Goal: Navigation & Orientation: Understand site structure

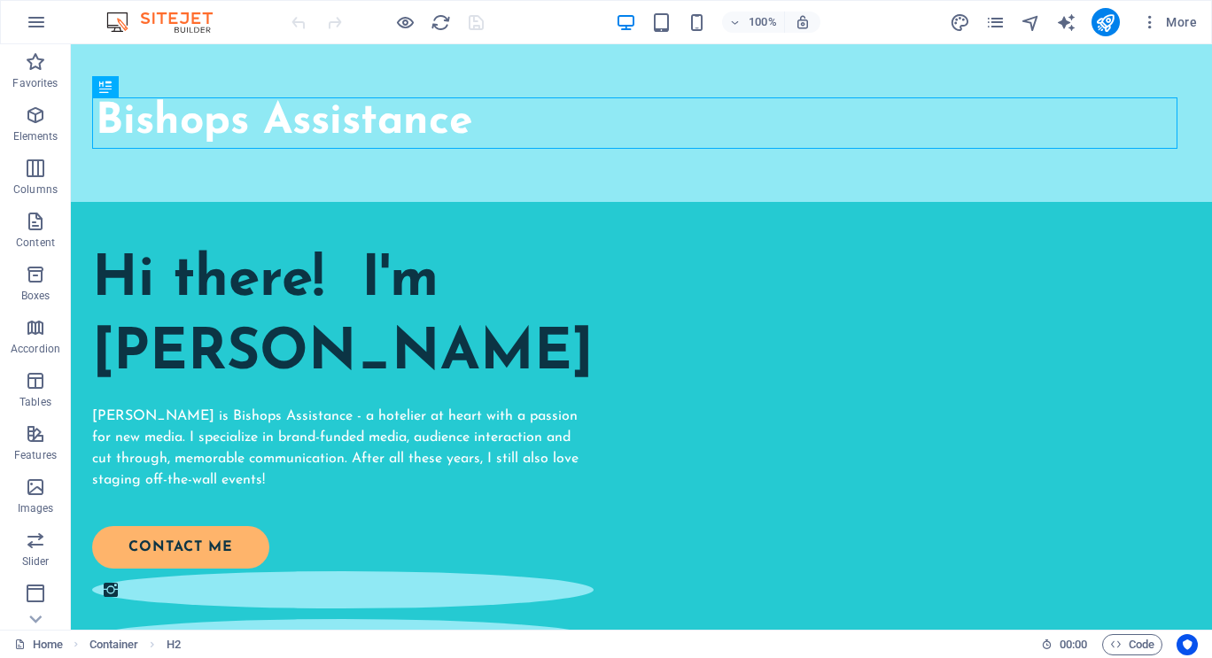
click at [37, 25] on icon "button" at bounding box center [36, 22] width 21 height 21
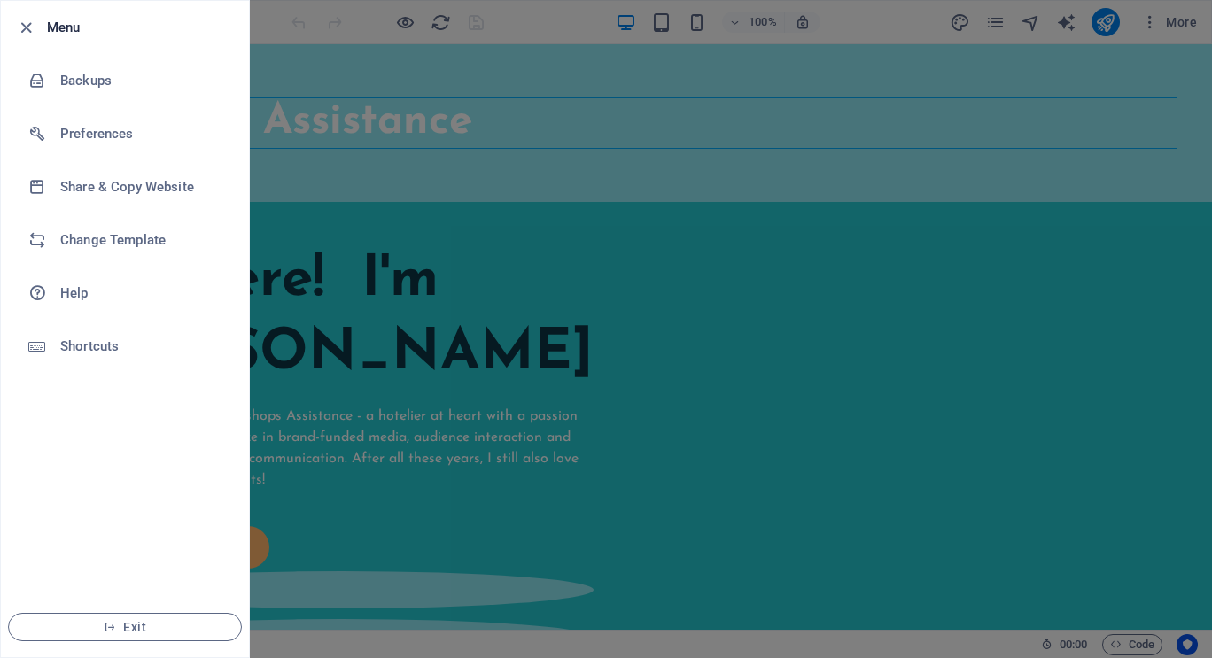
click at [534, 249] on div at bounding box center [606, 329] width 1212 height 658
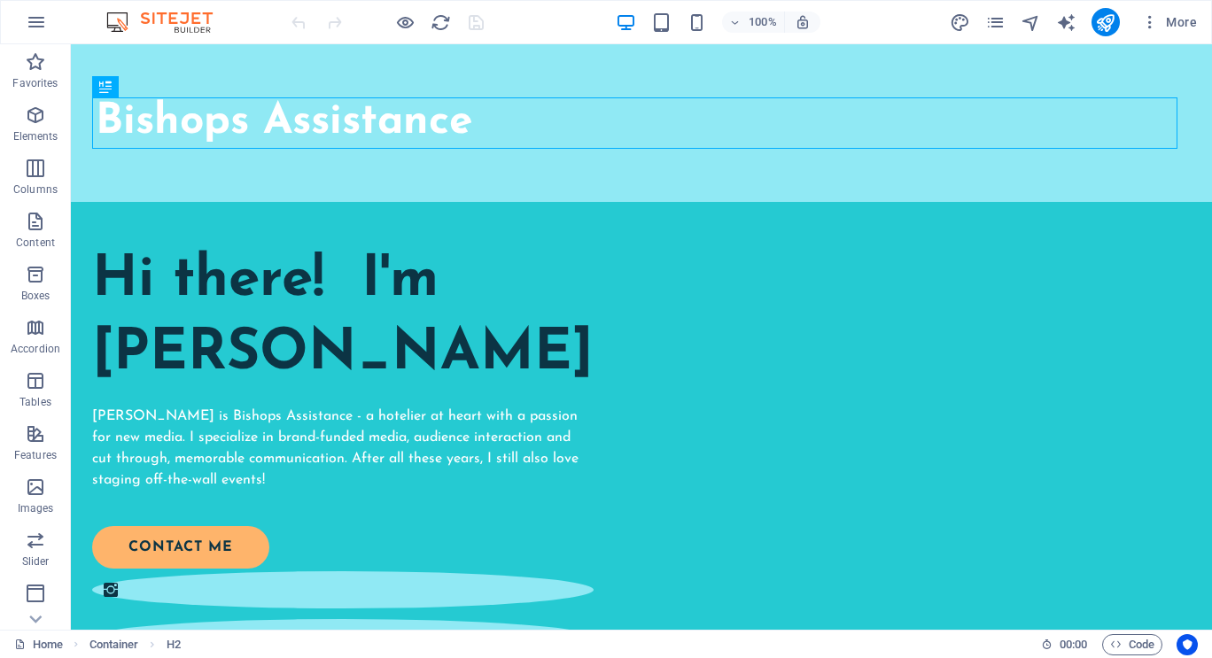
click at [39, 116] on icon "button" at bounding box center [35, 115] width 21 height 21
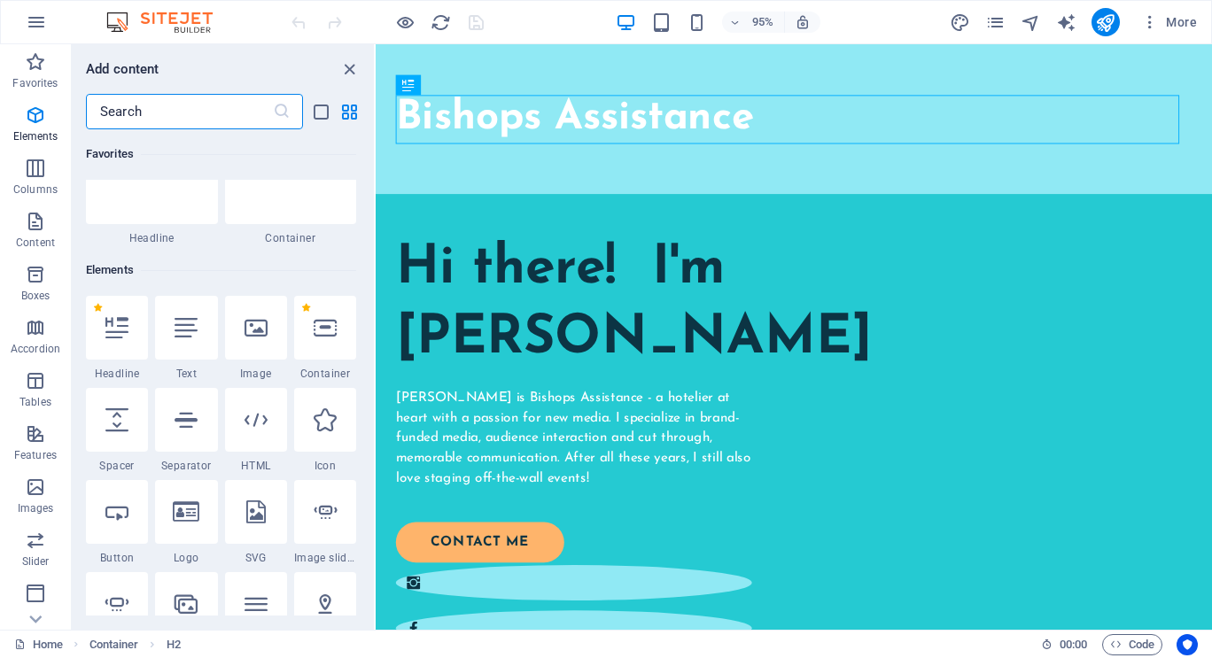
scroll to position [189, 0]
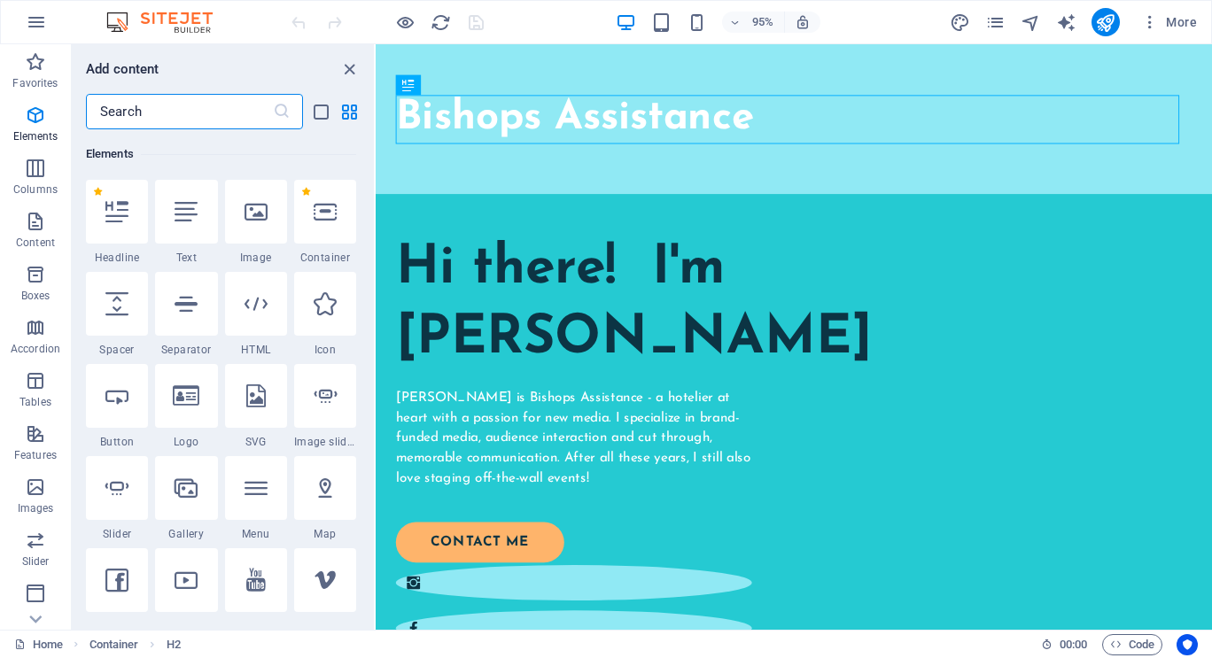
click at [32, 116] on icon "button" at bounding box center [35, 115] width 21 height 21
click at [349, 64] on icon "close panel" at bounding box center [349, 69] width 20 height 20
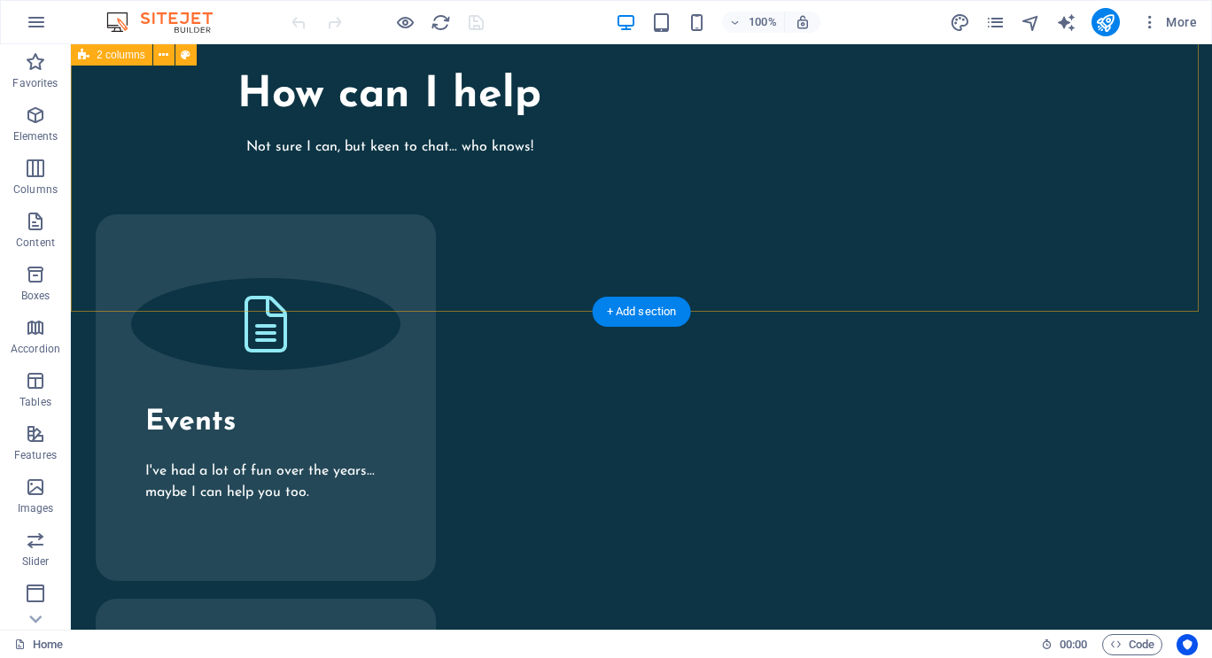
scroll to position [2707, 0]
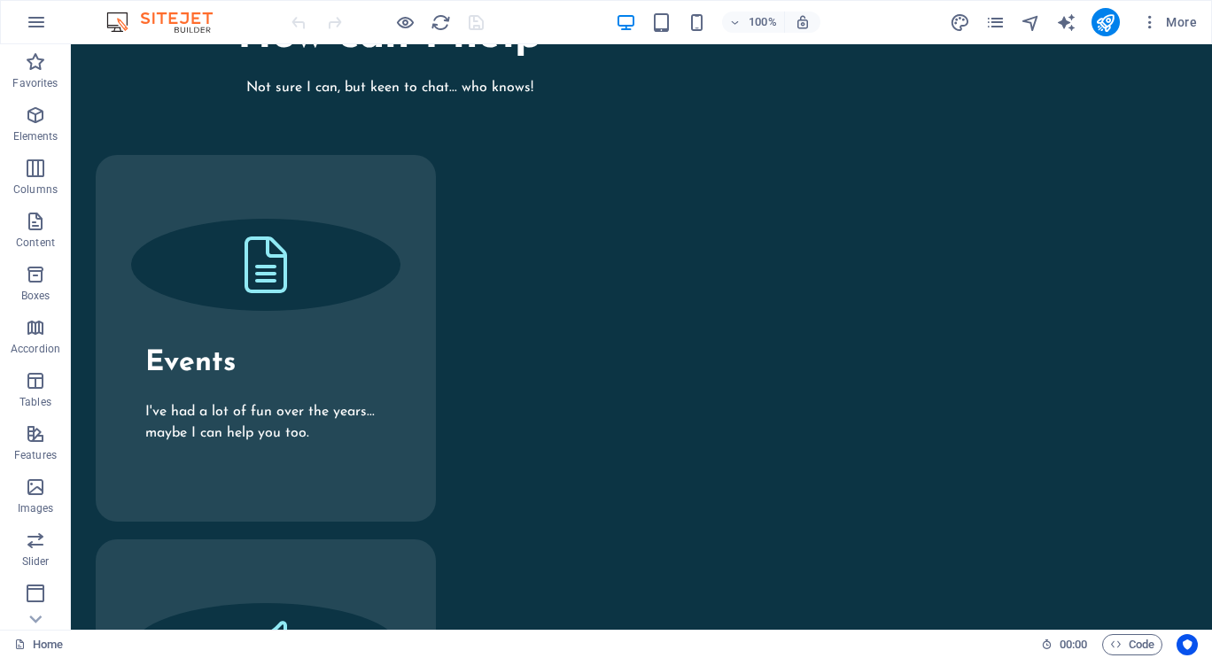
click at [32, 58] on icon at bounding box center [36, 54] width 12 height 8
click at [32, 593] on icon "button" at bounding box center [35, 594] width 21 height 21
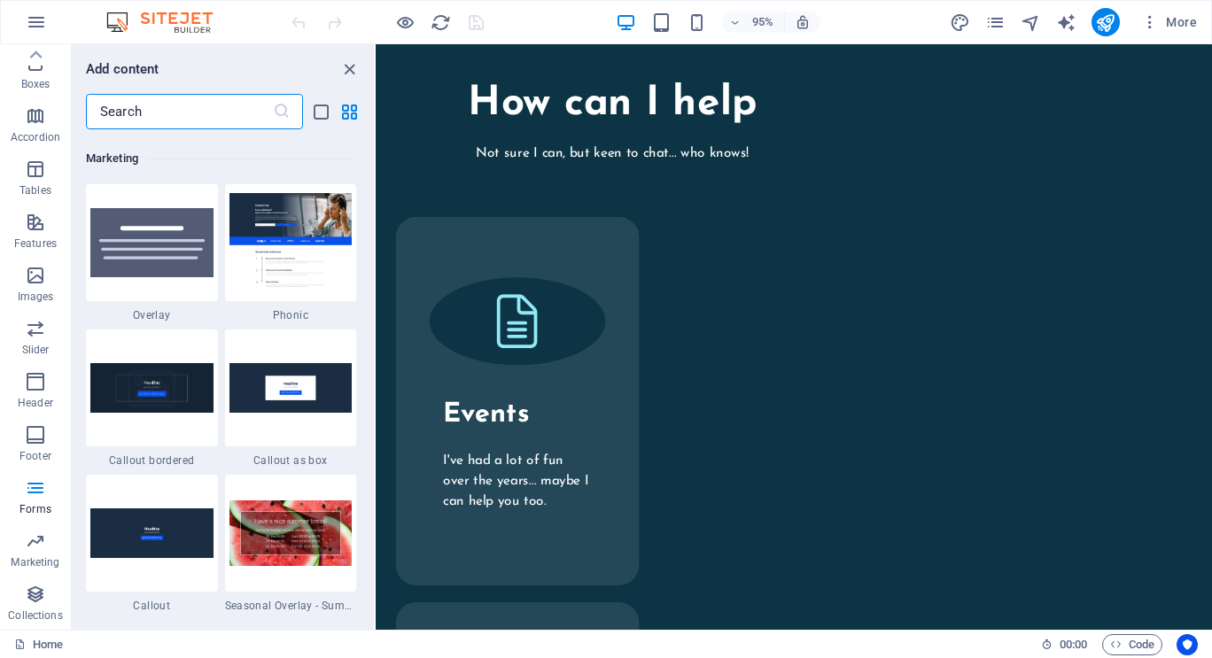
scroll to position [14353, 0]
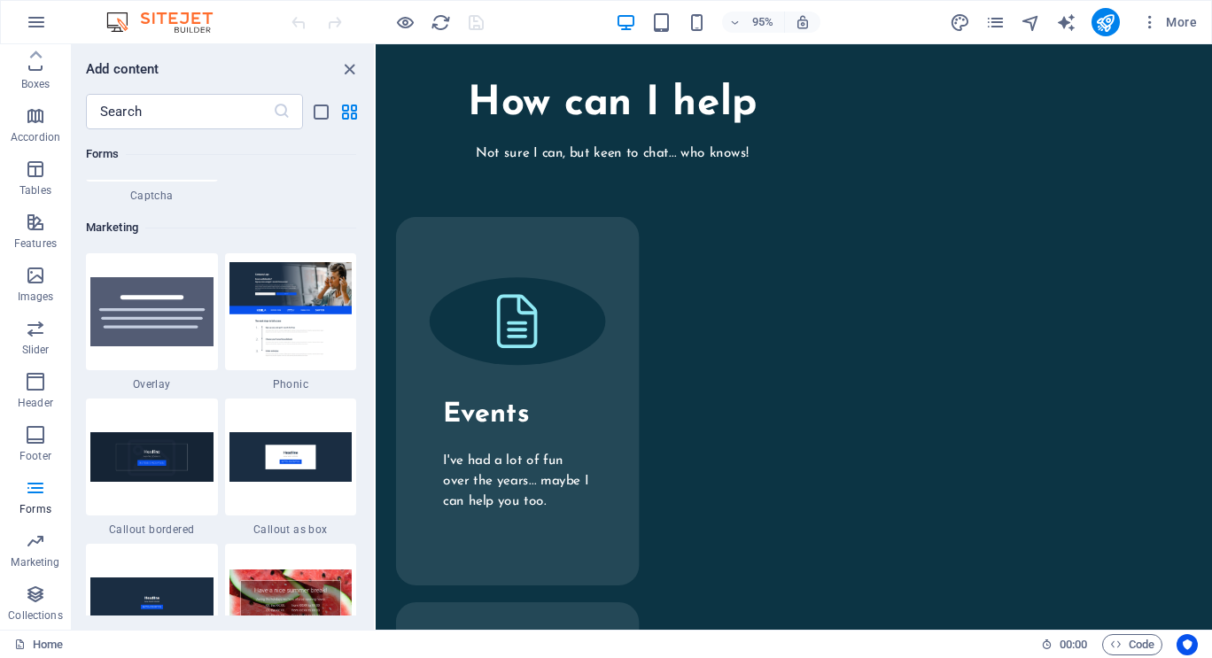
click at [351, 61] on icon "close panel" at bounding box center [349, 69] width 20 height 20
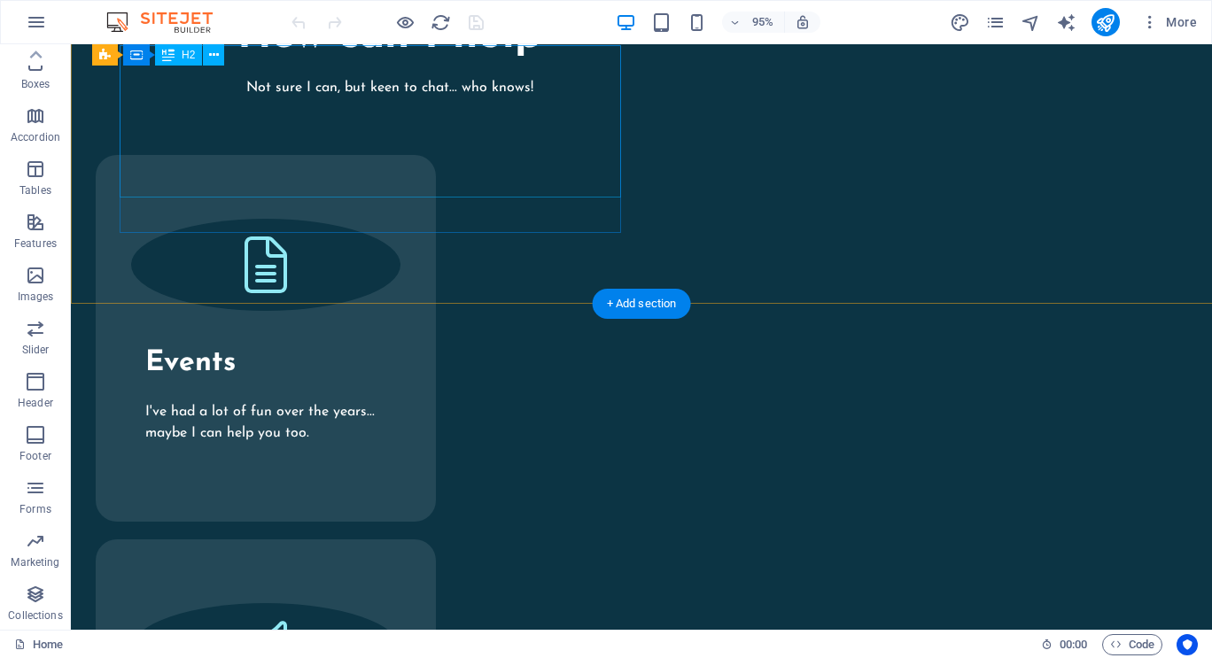
scroll to position [2657, 0]
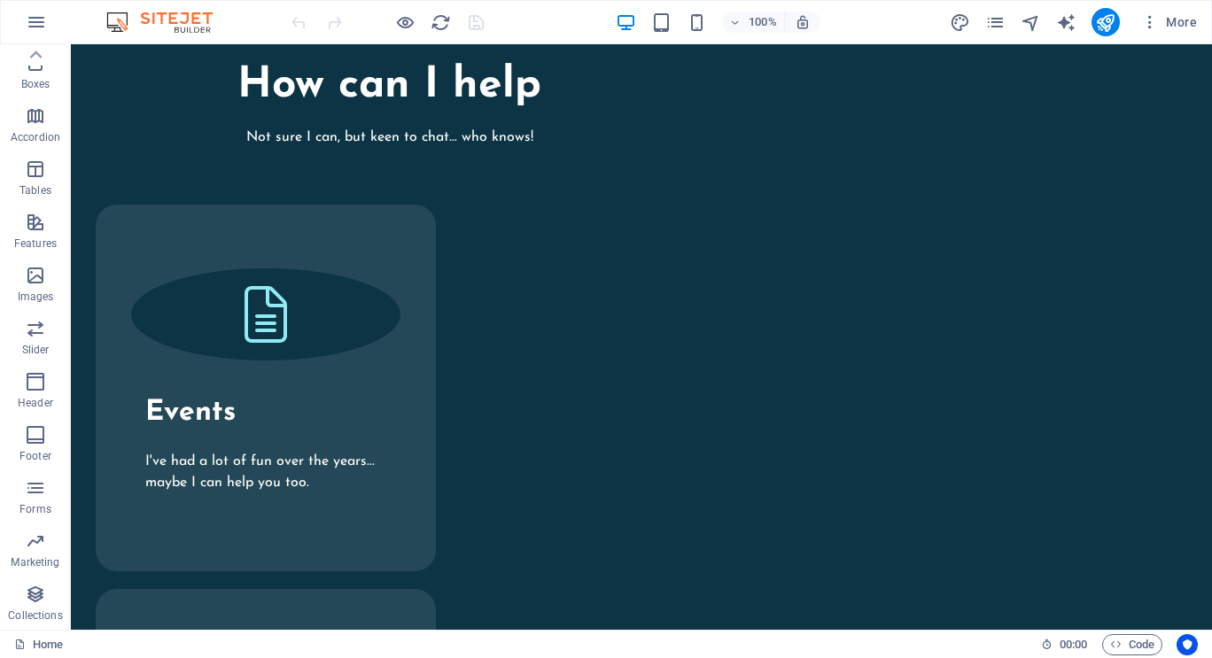
click at [38, 222] on icon "button" at bounding box center [35, 222] width 21 height 21
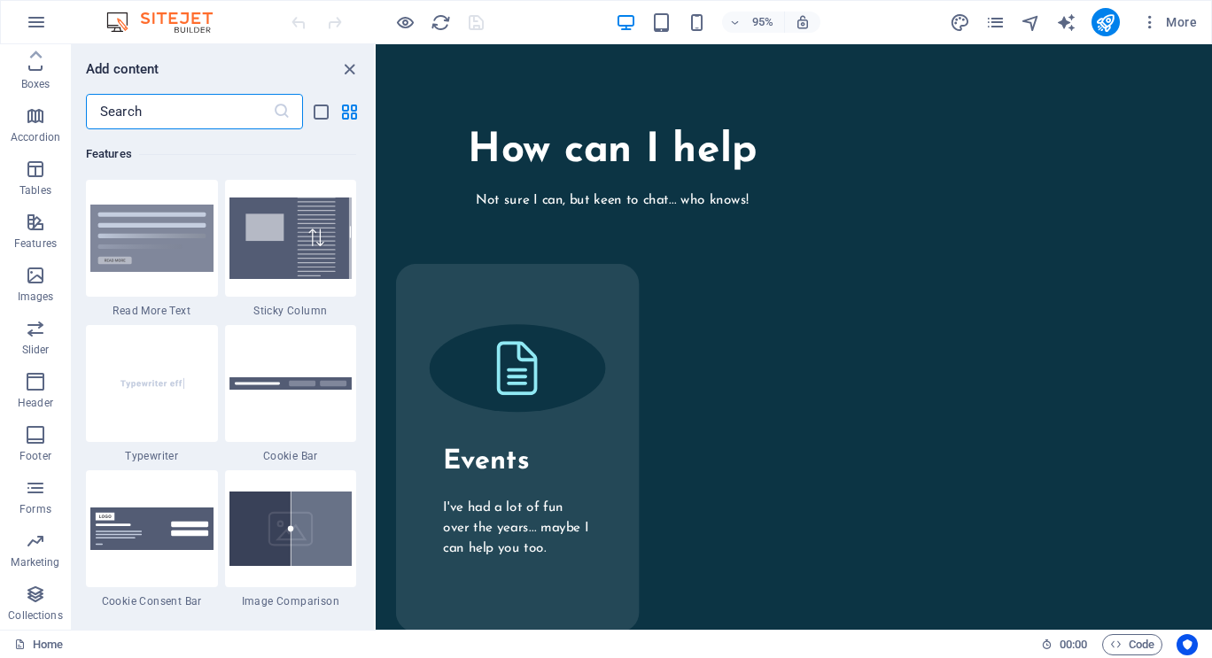
scroll to position [6904, 0]
click at [347, 65] on icon "close panel" at bounding box center [349, 69] width 20 height 20
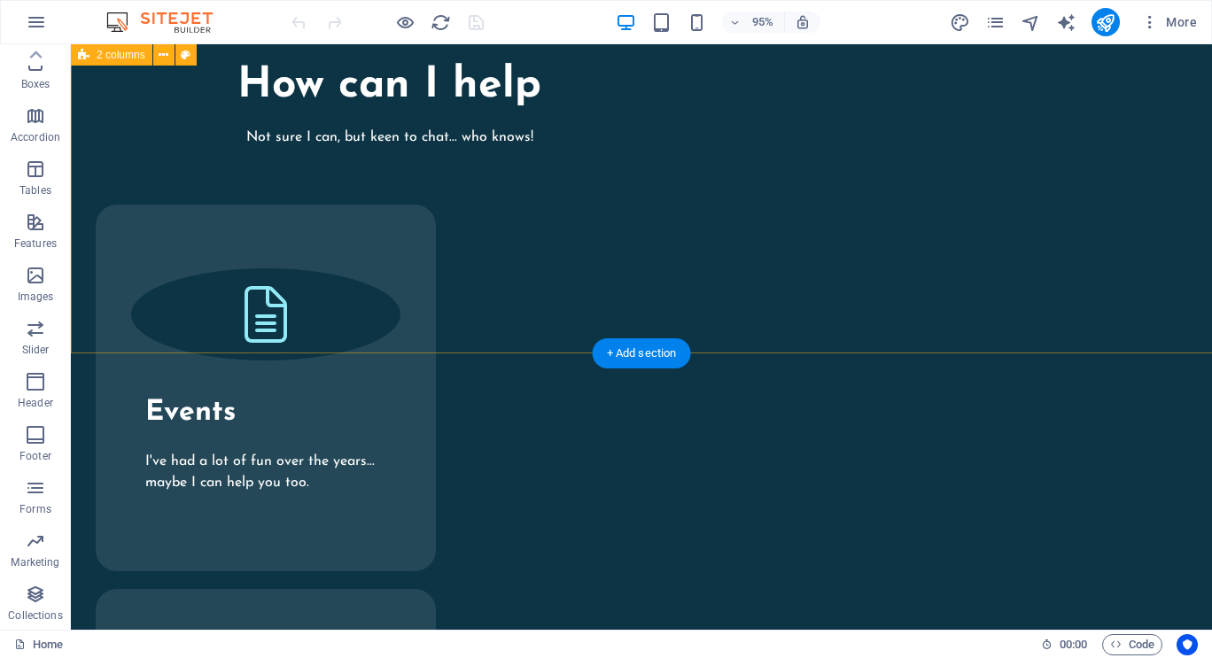
scroll to position [2607, 0]
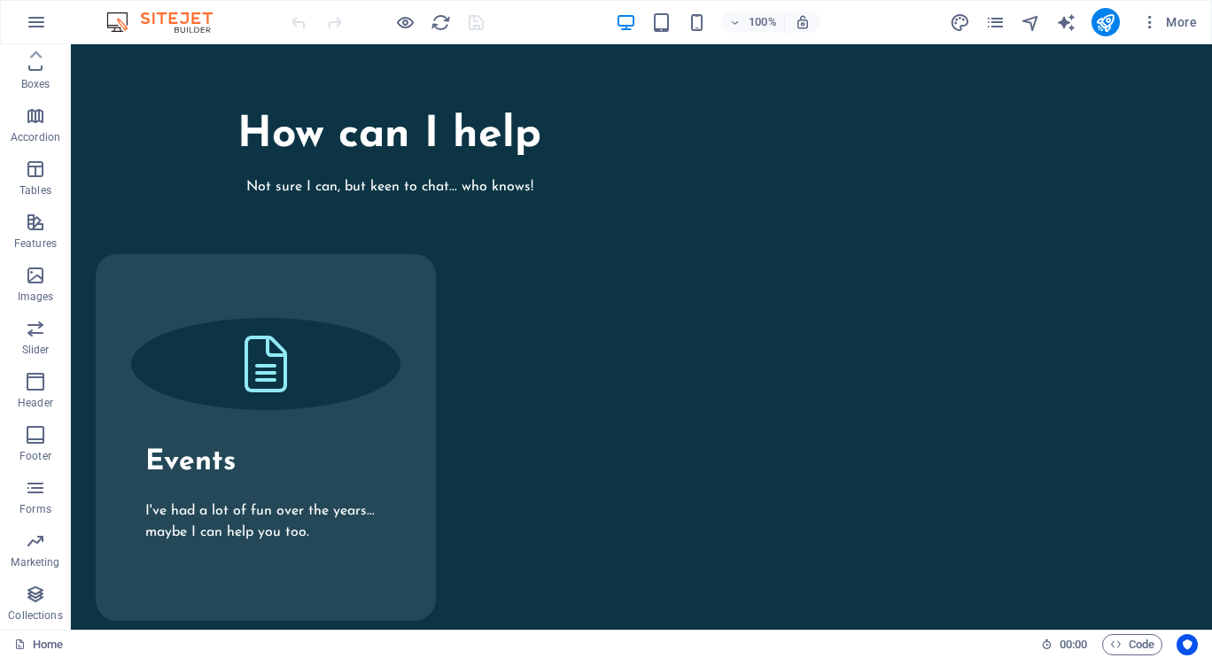
click at [27, 121] on icon "button" at bounding box center [35, 115] width 21 height 21
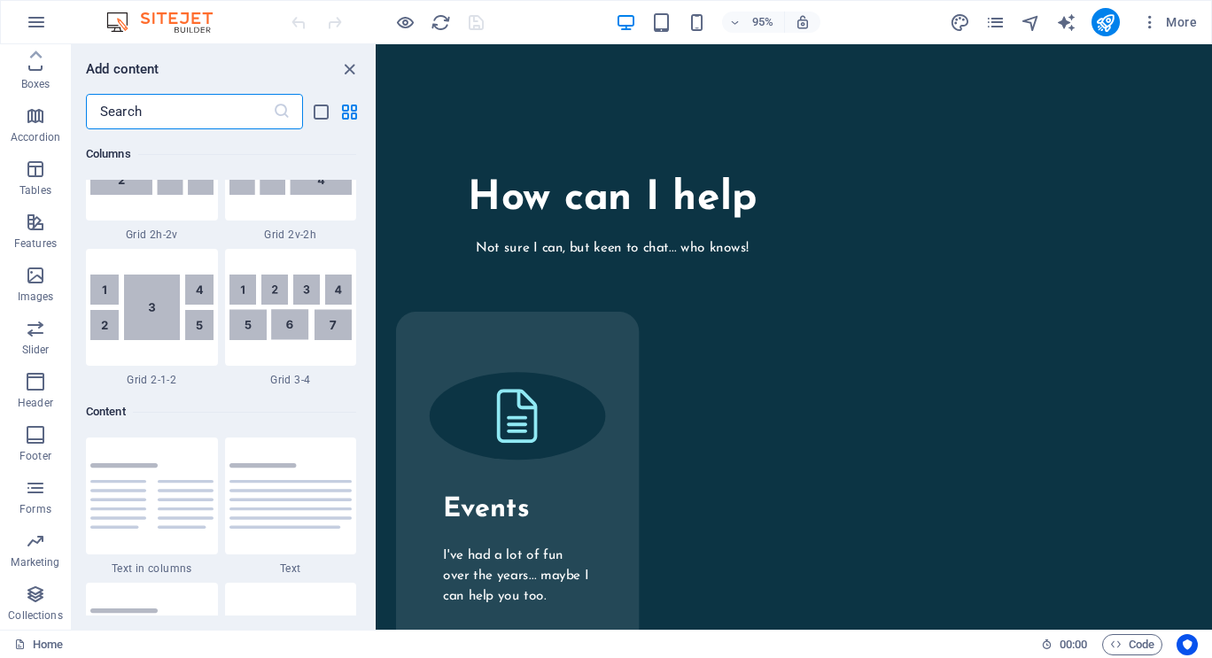
scroll to position [5655, 0]
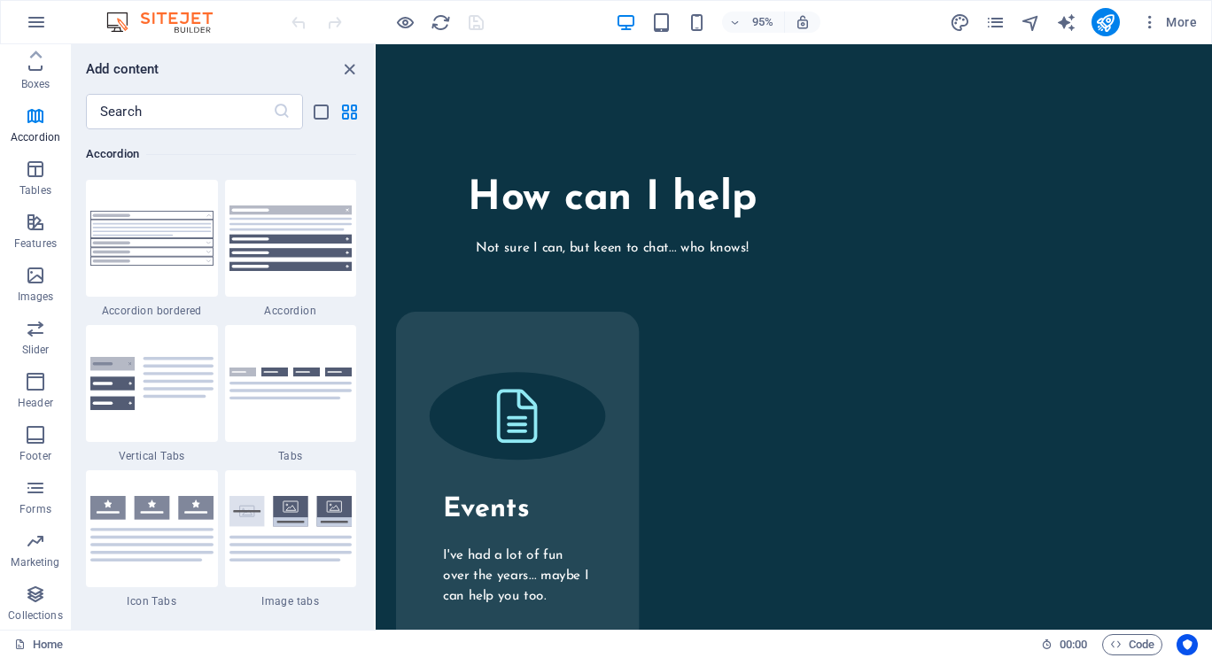
drag, startPoint x: 352, startPoint y: 67, endPoint x: 257, endPoint y: 27, distance: 103.1
click at [352, 67] on icon "close panel" at bounding box center [349, 69] width 20 height 20
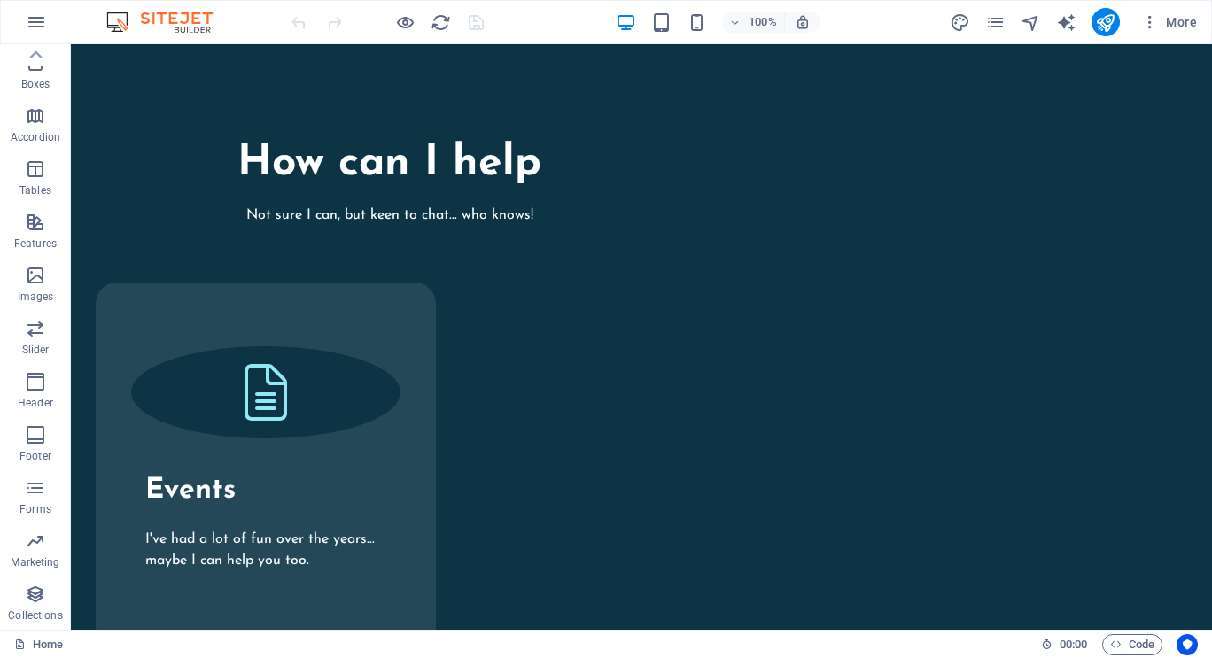
click at [39, 24] on icon "button" at bounding box center [36, 22] width 21 height 21
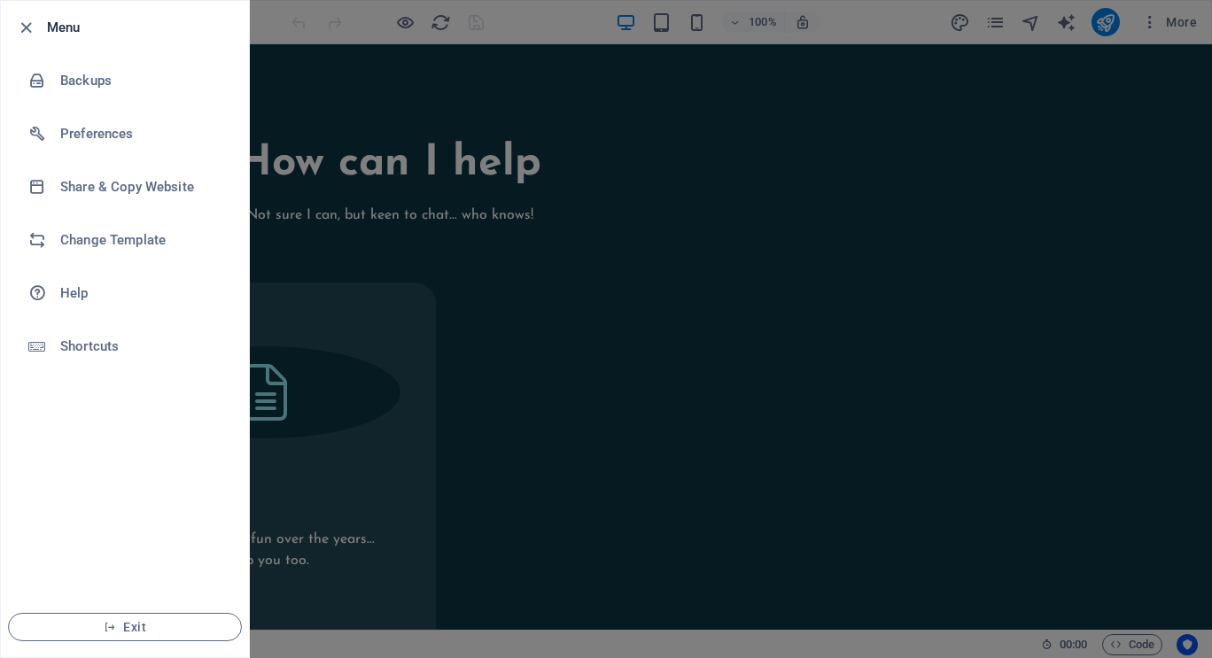
click at [89, 188] on h6 "Share & Copy Website" at bounding box center [142, 186] width 164 height 21
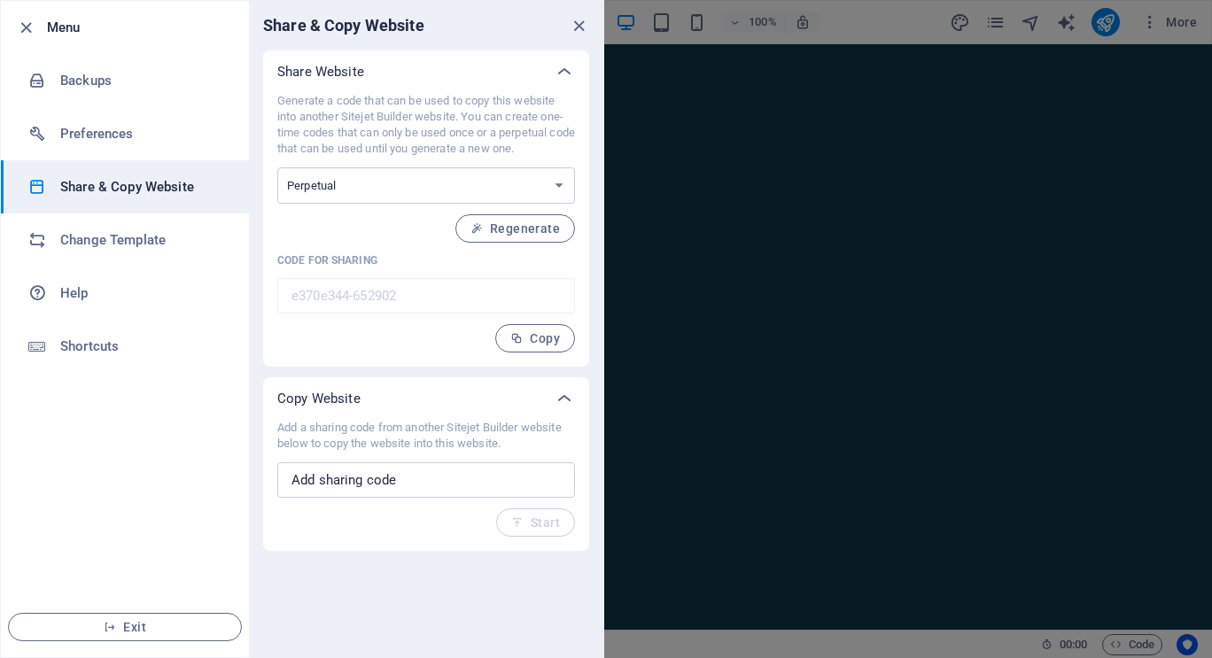
click at [490, 182] on select "One-time Perpetual" at bounding box center [426, 185] width 298 height 36
click at [489, 182] on select "One-time Perpetual" at bounding box center [426, 185] width 298 height 36
drag, startPoint x: 463, startPoint y: 448, endPoint x: 416, endPoint y: 449, distance: 46.9
click at [416, 449] on p "Add a sharing code from another Sitejet Builder website below to copy the websi…" at bounding box center [426, 436] width 298 height 32
click at [417, 448] on p "Add a sharing code from another Sitejet Builder website below to copy the websi…" at bounding box center [426, 436] width 298 height 32
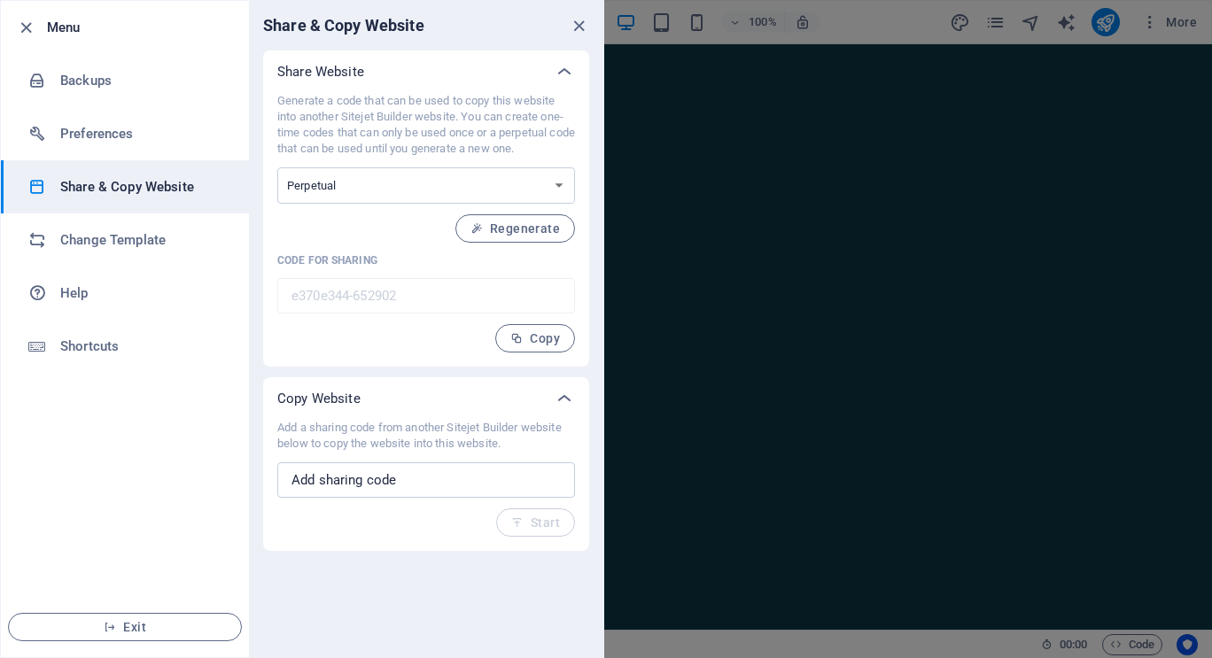
click at [417, 448] on p "Add a sharing code from another Sitejet Builder website below to copy the websi…" at bounding box center [426, 436] width 298 height 32
click at [419, 445] on p "Add a sharing code from another Sitejet Builder website below to copy the websi…" at bounding box center [426, 436] width 298 height 32
click at [584, 25] on icon "close" at bounding box center [579, 26] width 20 height 20
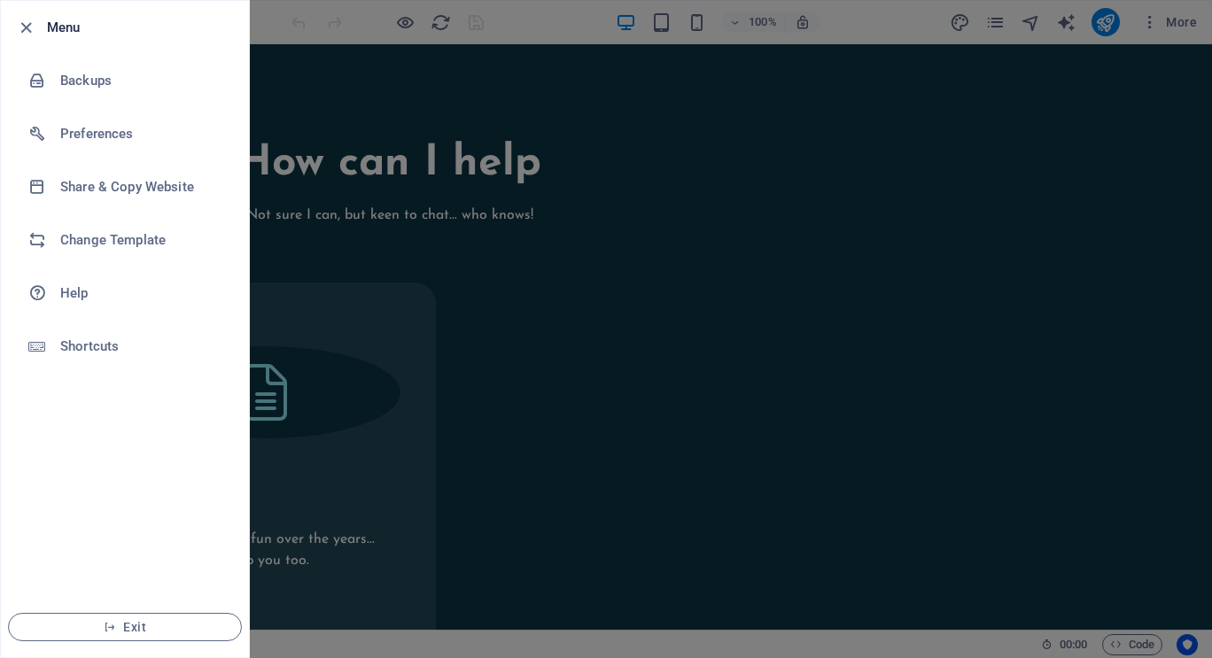
click at [66, 290] on h6 "Help" at bounding box center [142, 293] width 164 height 21
click at [91, 352] on h6 "Shortcuts" at bounding box center [142, 346] width 164 height 21
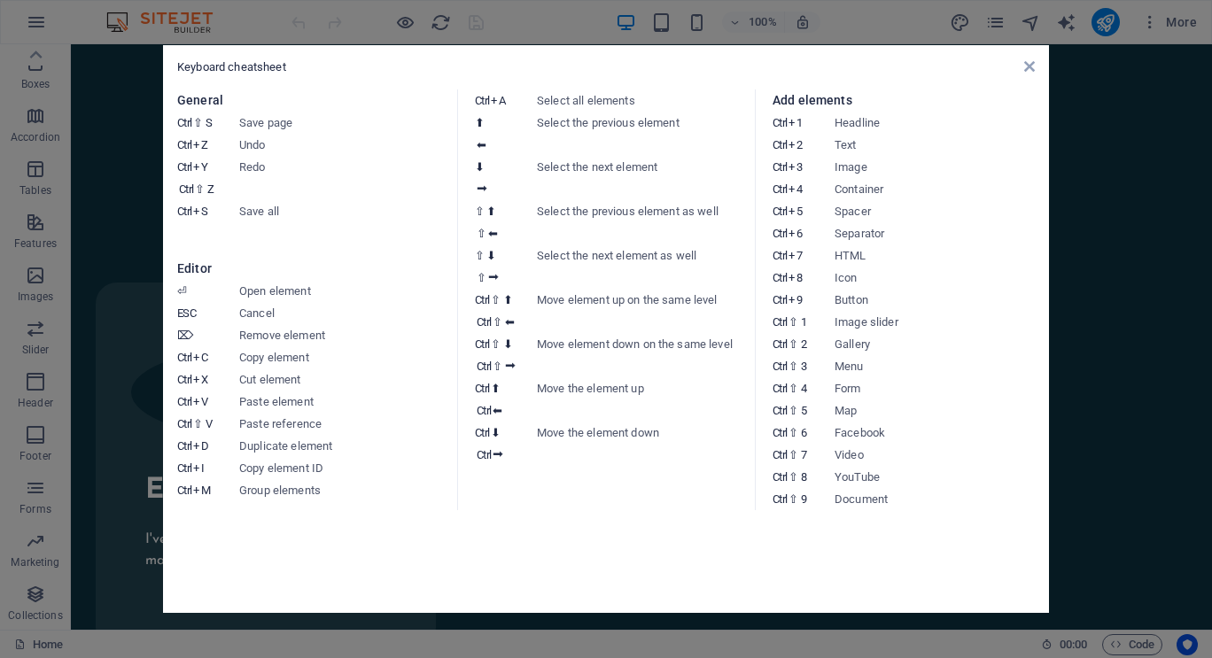
click at [1036, 62] on div "Keyboard cheatsheet General Ctrl ⇧ S Save page Ctrl Z Undo Ctrl Y Ctrl ⇧ Z Redo…" at bounding box center [606, 329] width 886 height 568
click at [1033, 66] on icon at bounding box center [1029, 66] width 11 height 14
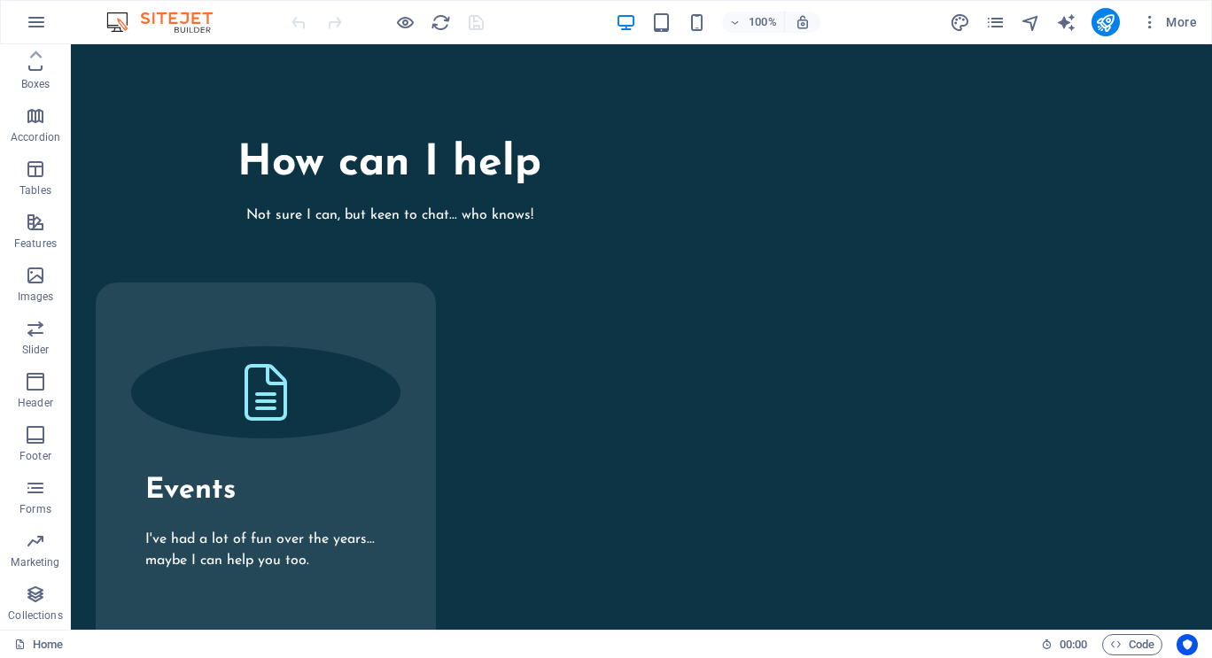
click at [40, 66] on icon at bounding box center [35, 55] width 25 height 25
click at [30, 74] on span "Favorites" at bounding box center [35, 72] width 71 height 43
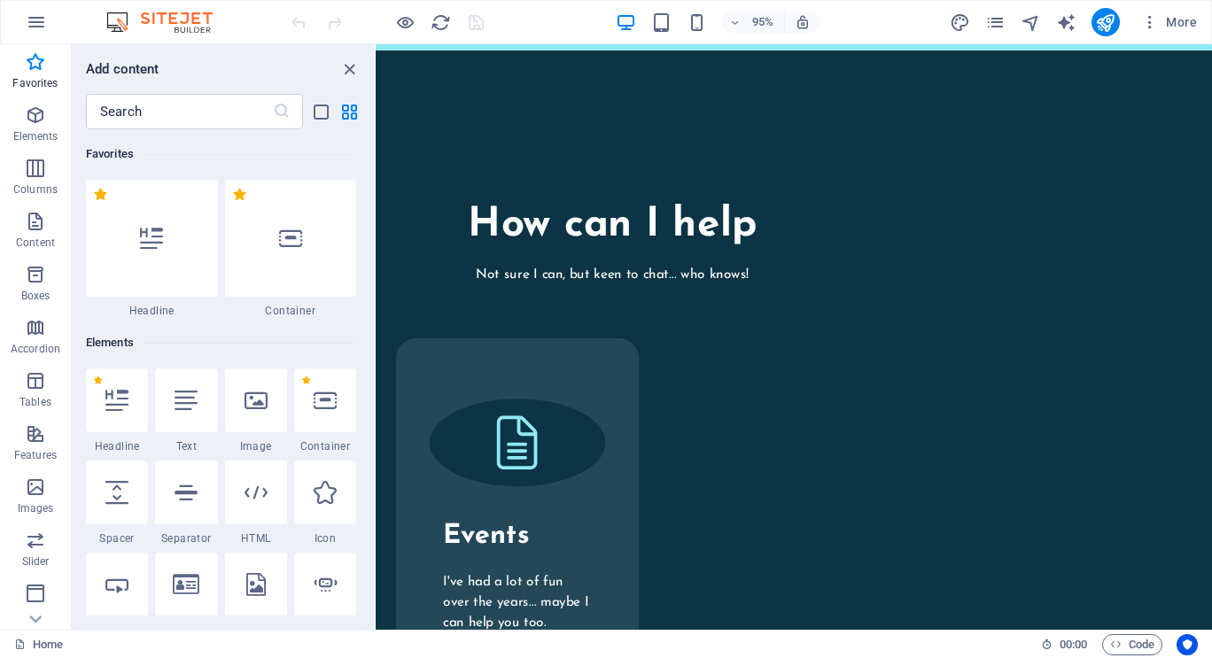
click at [741, 10] on div "95%" at bounding box center [718, 22] width 205 height 28
click at [741, 23] on icon "button" at bounding box center [735, 23] width 12 height 12
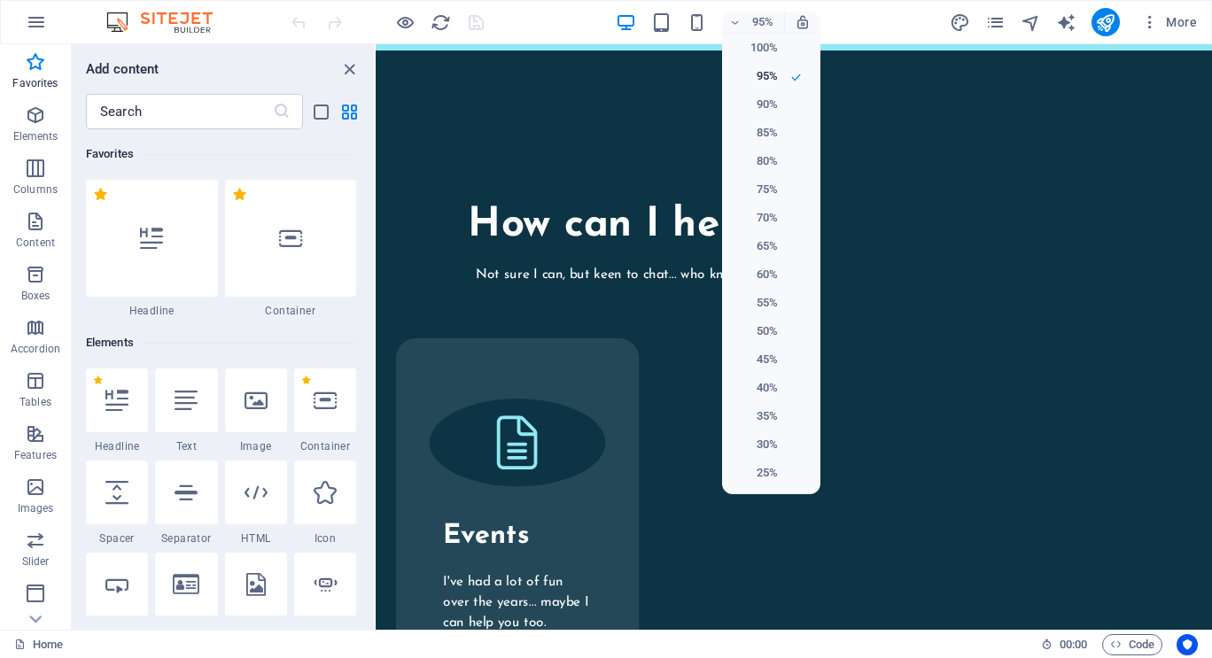
click at [741, 23] on div at bounding box center [606, 329] width 1212 height 658
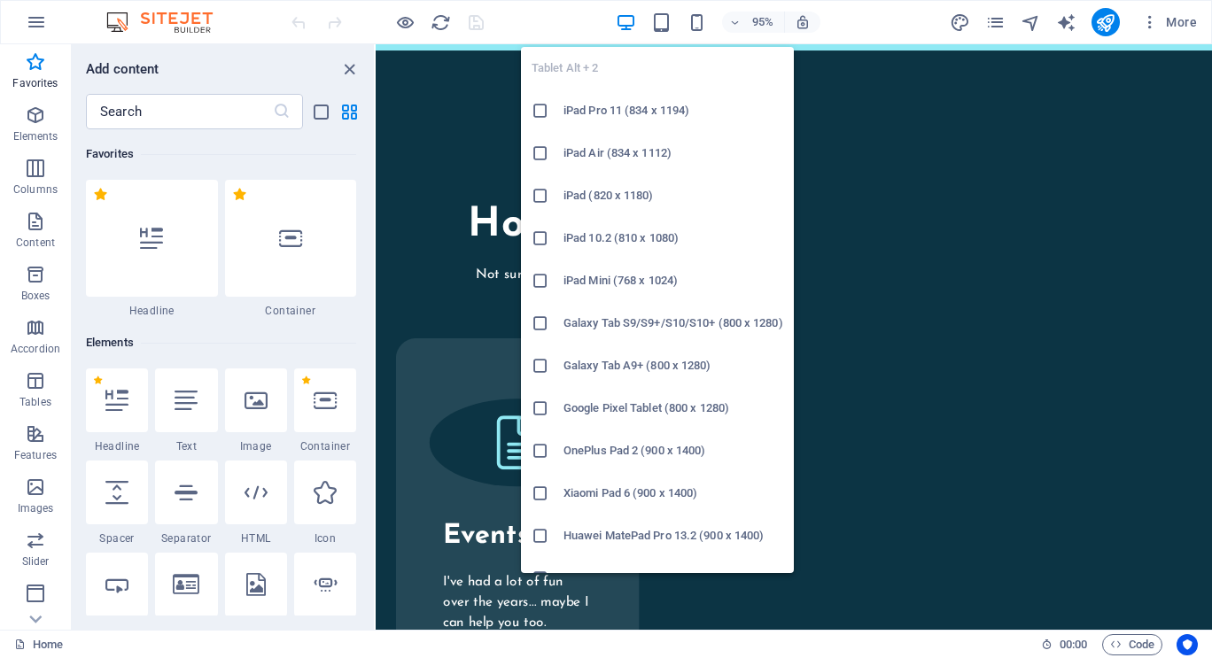
click at [656, 17] on icon "button" at bounding box center [661, 22] width 20 height 20
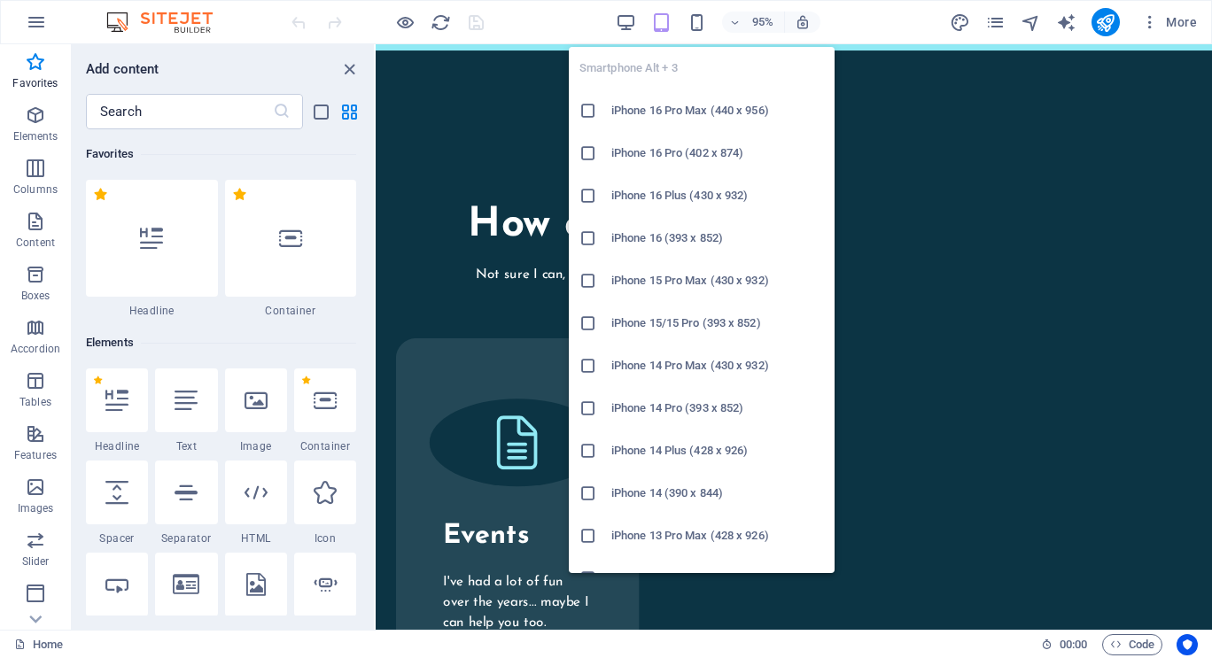
click at [695, 19] on icon "button" at bounding box center [696, 22] width 20 height 20
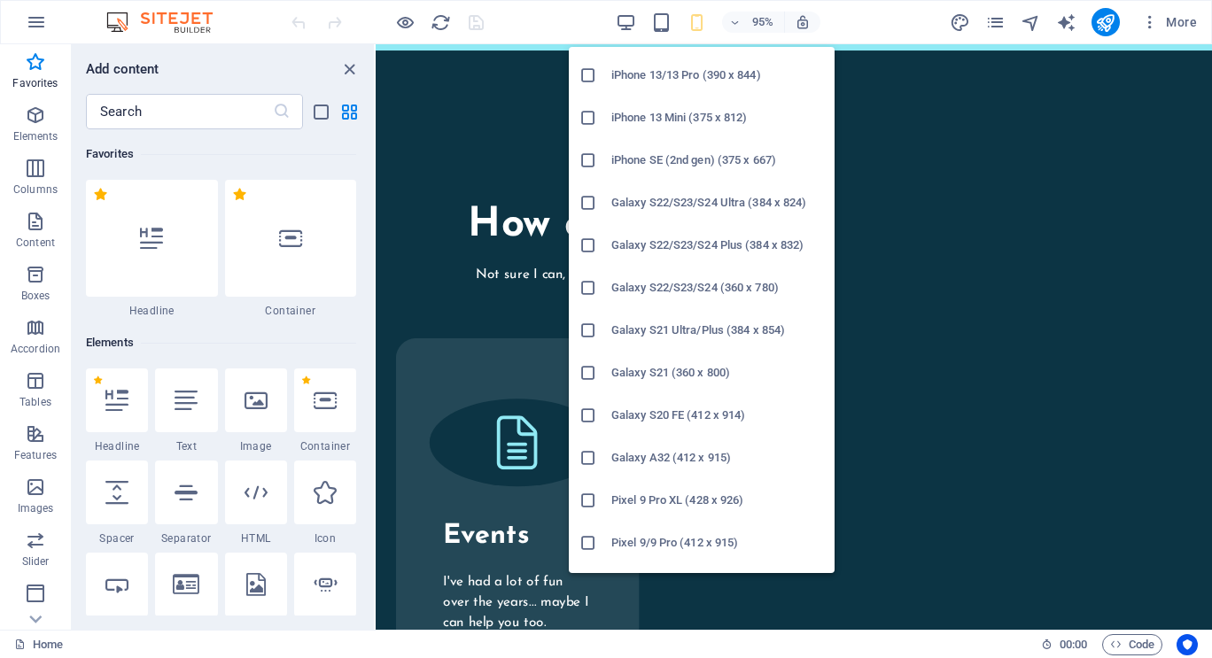
scroll to position [531, 0]
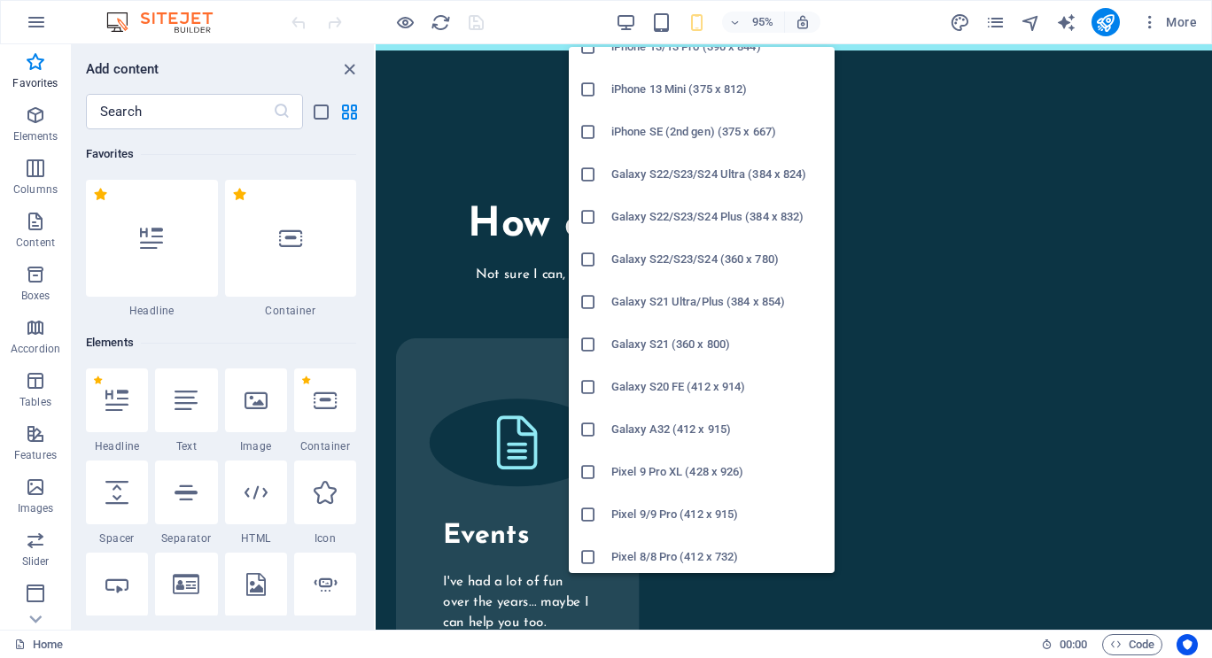
click at [638, 426] on h6 "Galaxy A32 (412 x 915)" at bounding box center [717, 429] width 213 height 21
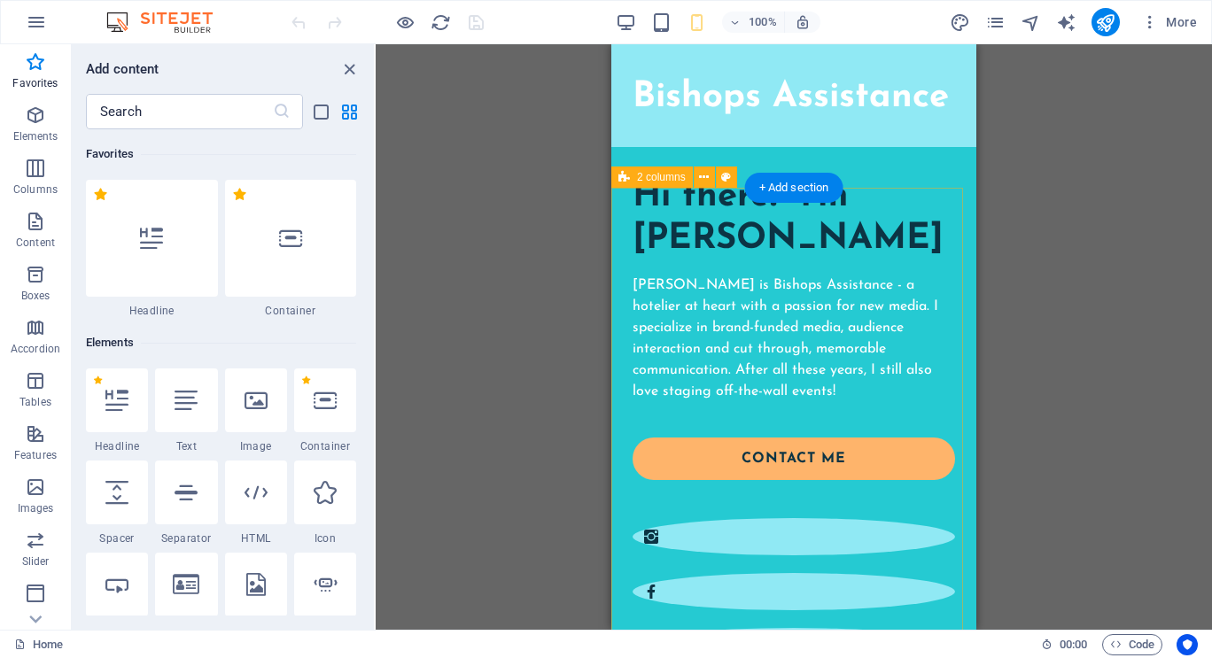
scroll to position [0, 0]
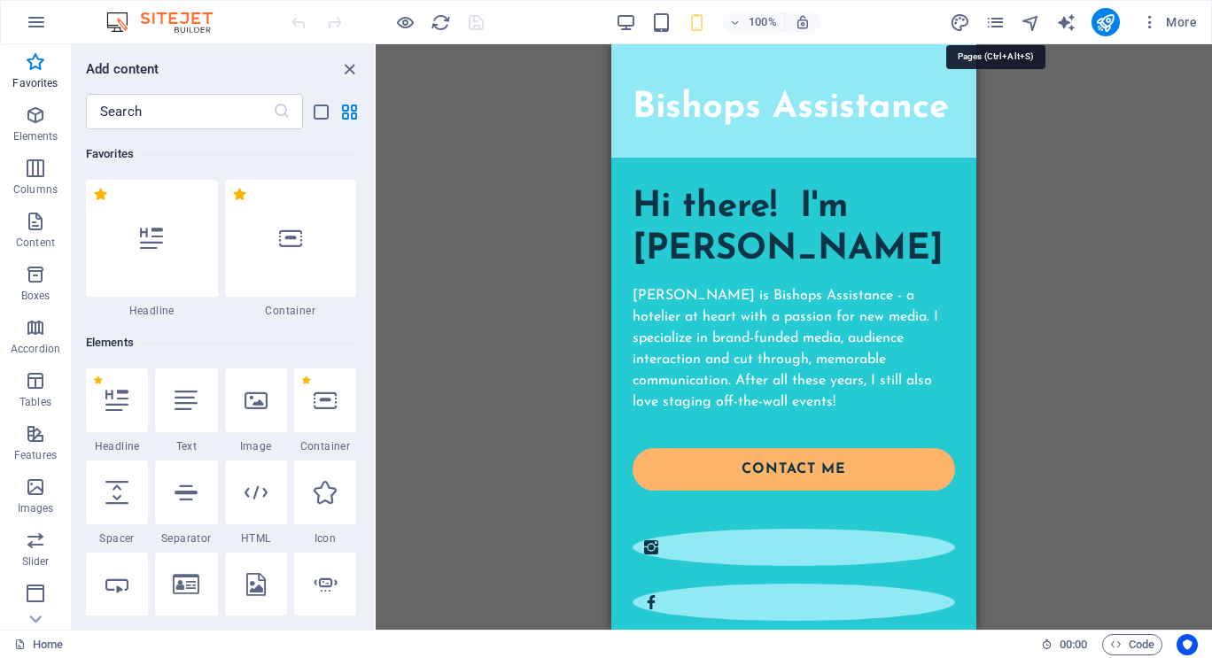
click at [1002, 22] on icon "pages" at bounding box center [995, 22] width 20 height 20
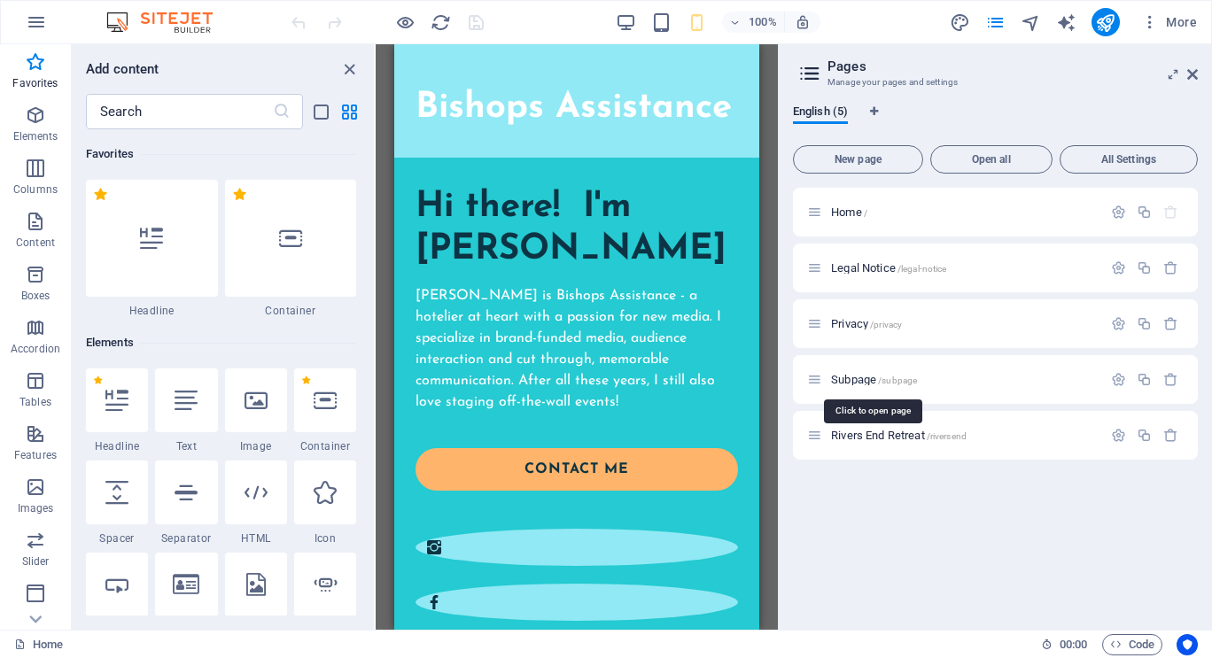
click at [899, 377] on span "/subpage" at bounding box center [897, 381] width 39 height 10
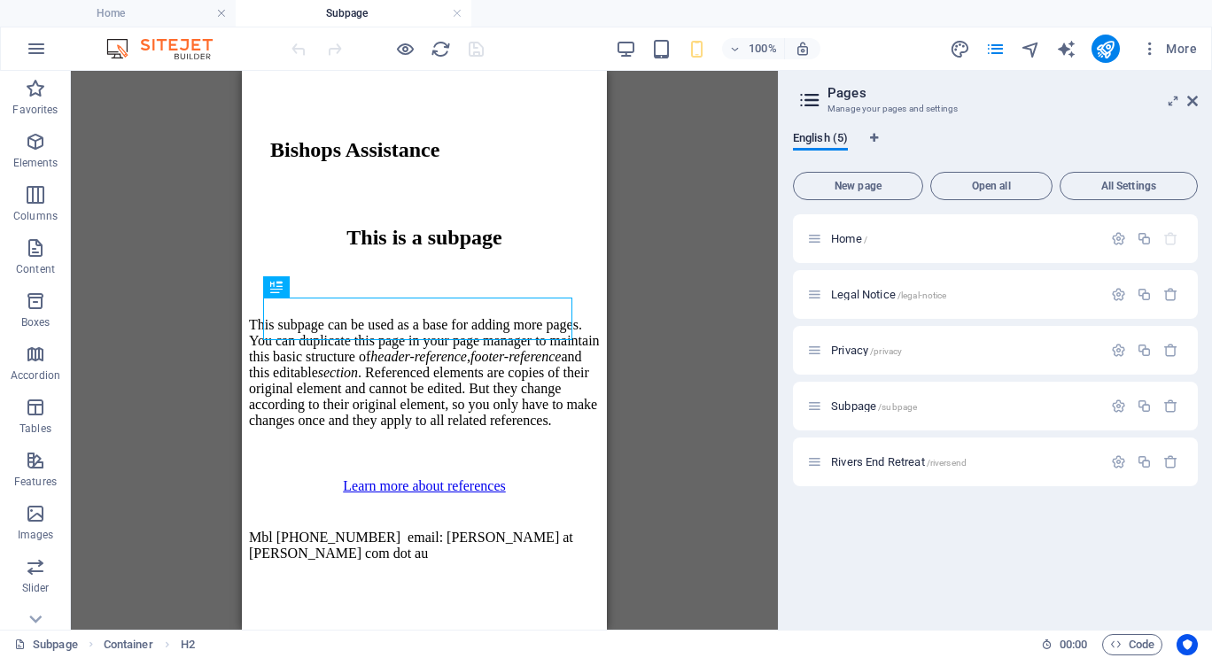
click at [885, 465] on span "Rivers End Retreat /riversend" at bounding box center [899, 461] width 136 height 13
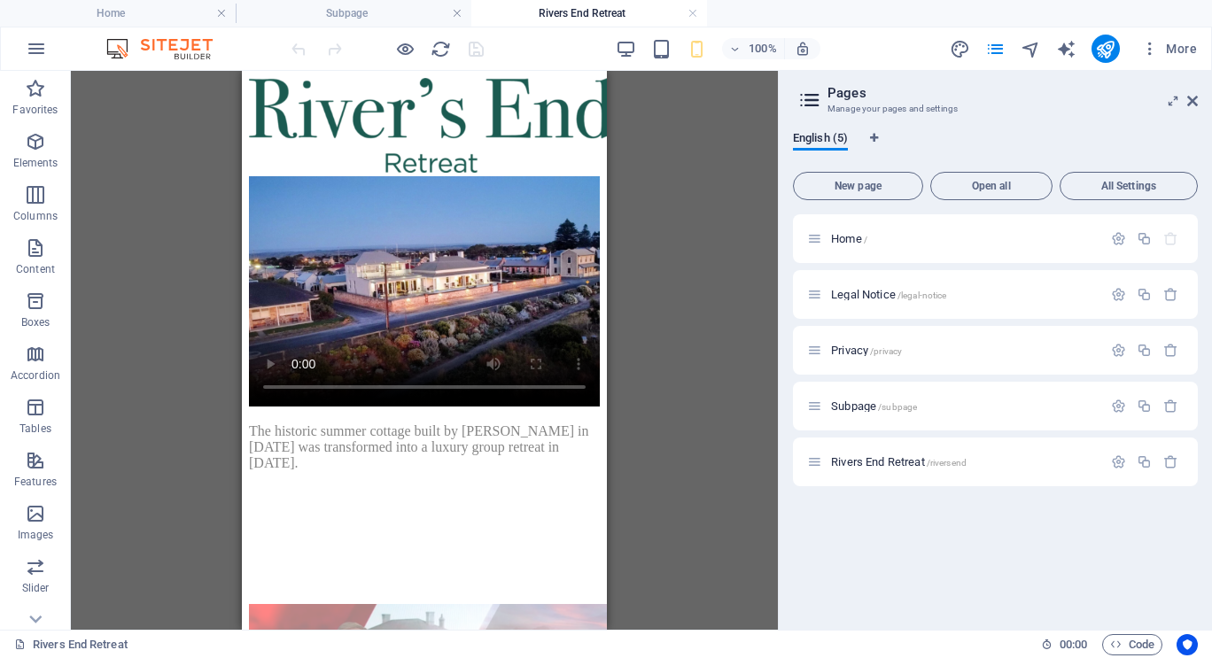
click at [844, 347] on span "Privacy /privacy" at bounding box center [866, 350] width 71 height 13
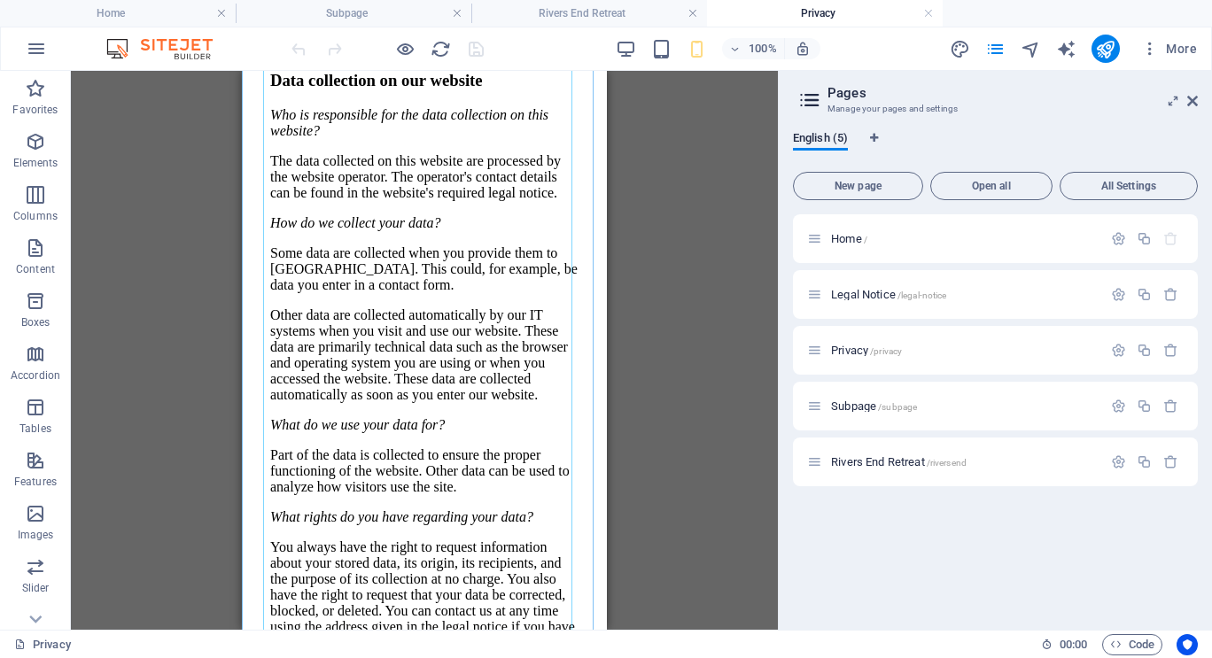
scroll to position [531, 0]
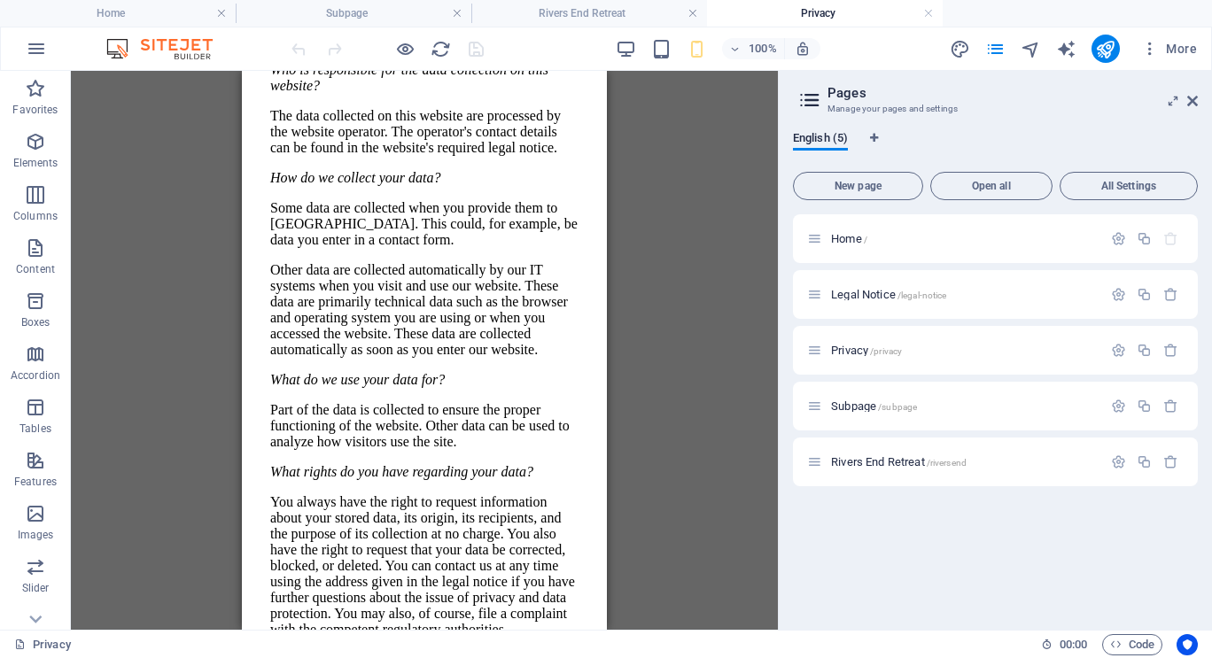
click at [866, 228] on div "Home /" at bounding box center [995, 238] width 405 height 49
click at [857, 241] on span "Home /" at bounding box center [849, 238] width 36 height 13
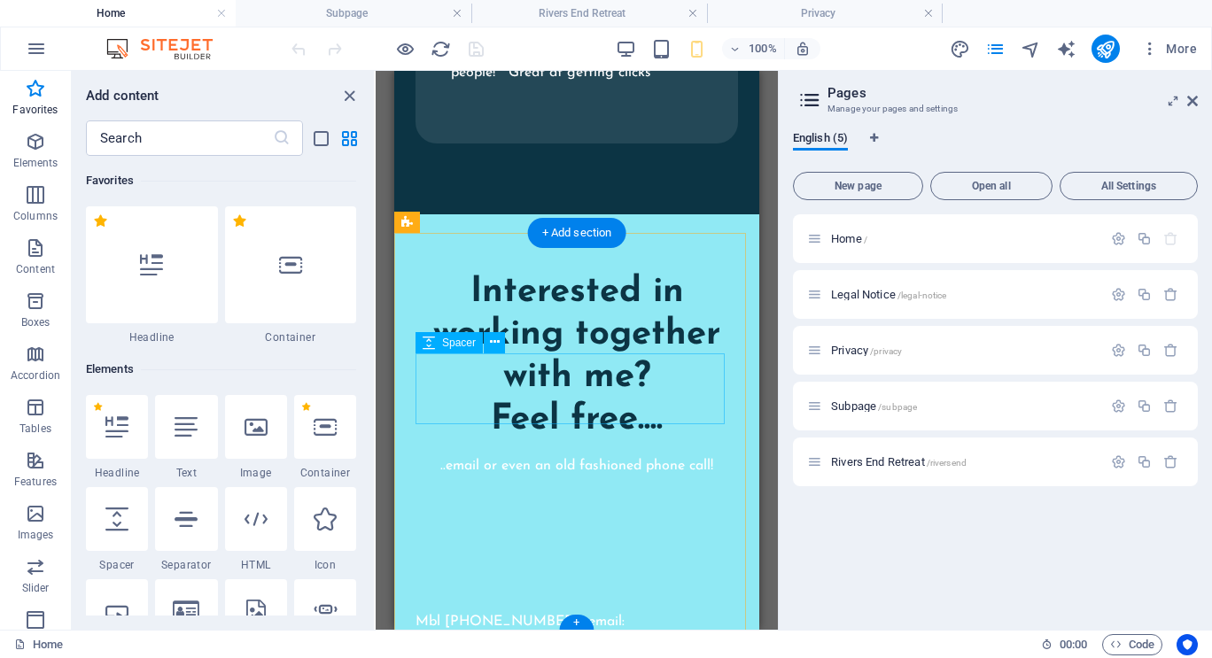
scroll to position [3546, 0]
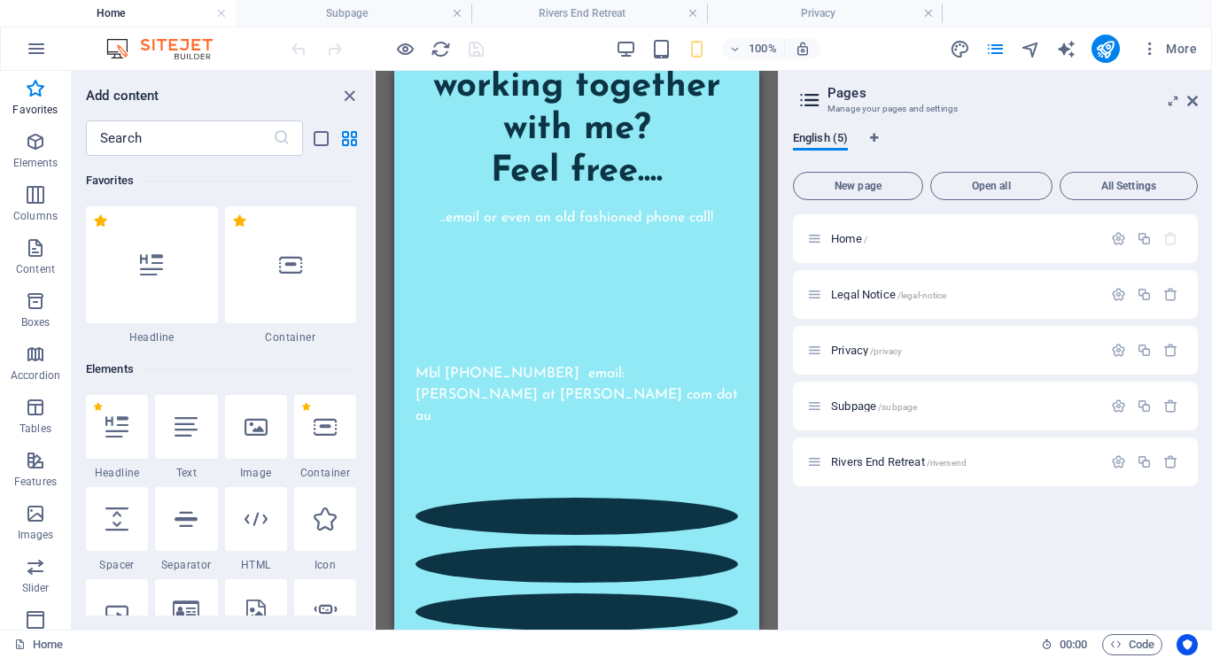
click at [858, 97] on h2 "Pages" at bounding box center [1012, 93] width 370 height 16
click at [1100, 183] on span "All Settings" at bounding box center [1128, 186] width 122 height 11
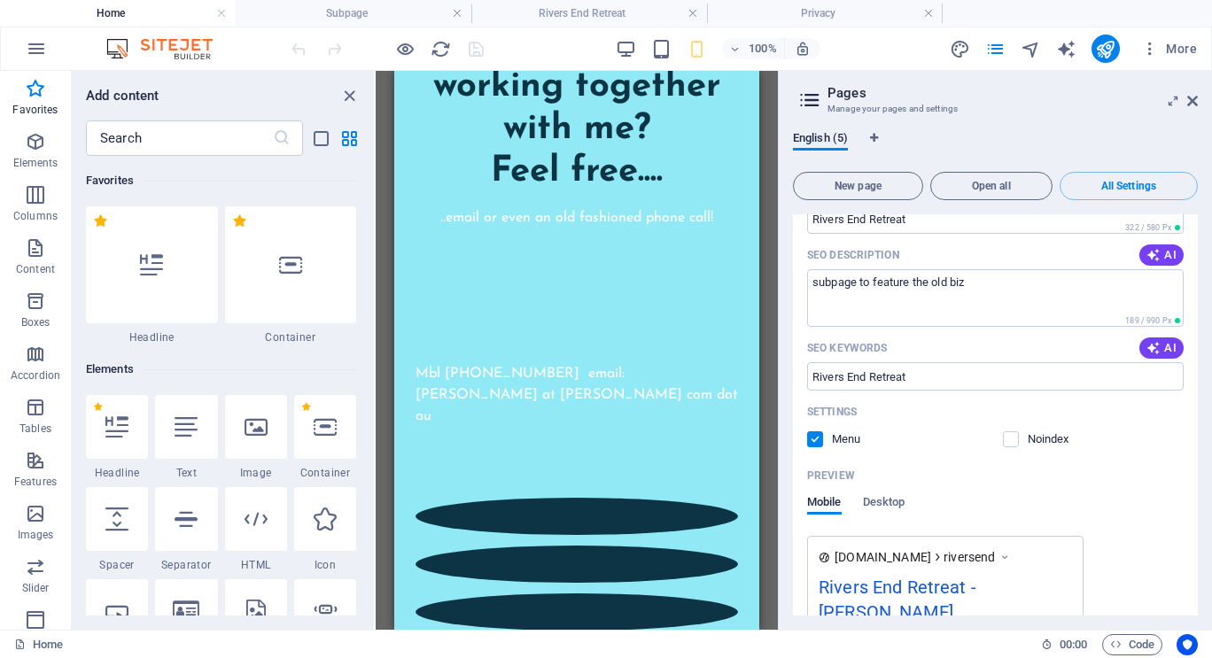
scroll to position [3203, 0]
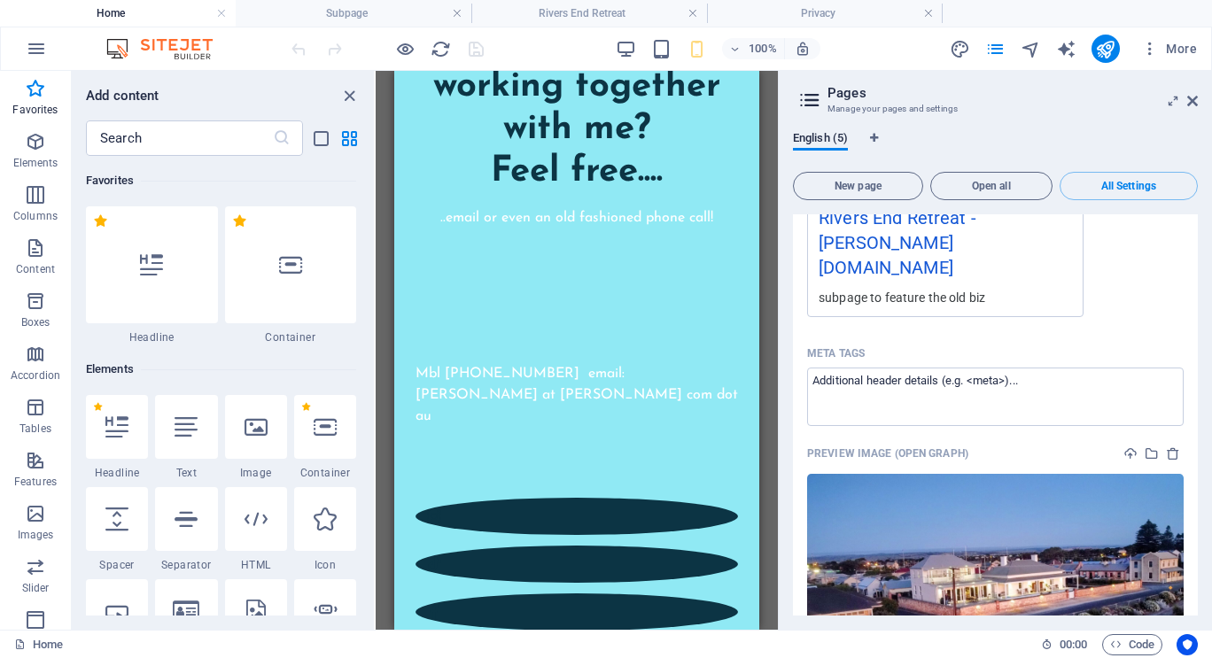
scroll to position [3589, 0]
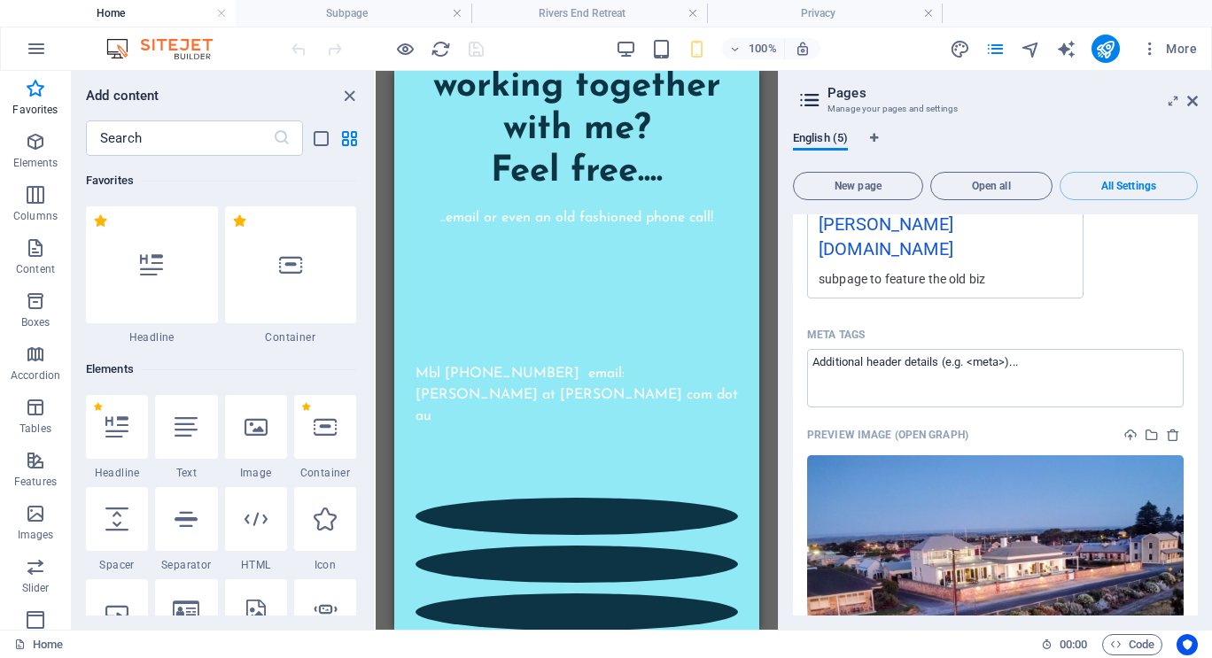
click at [1193, 100] on icon at bounding box center [1192, 101] width 11 height 14
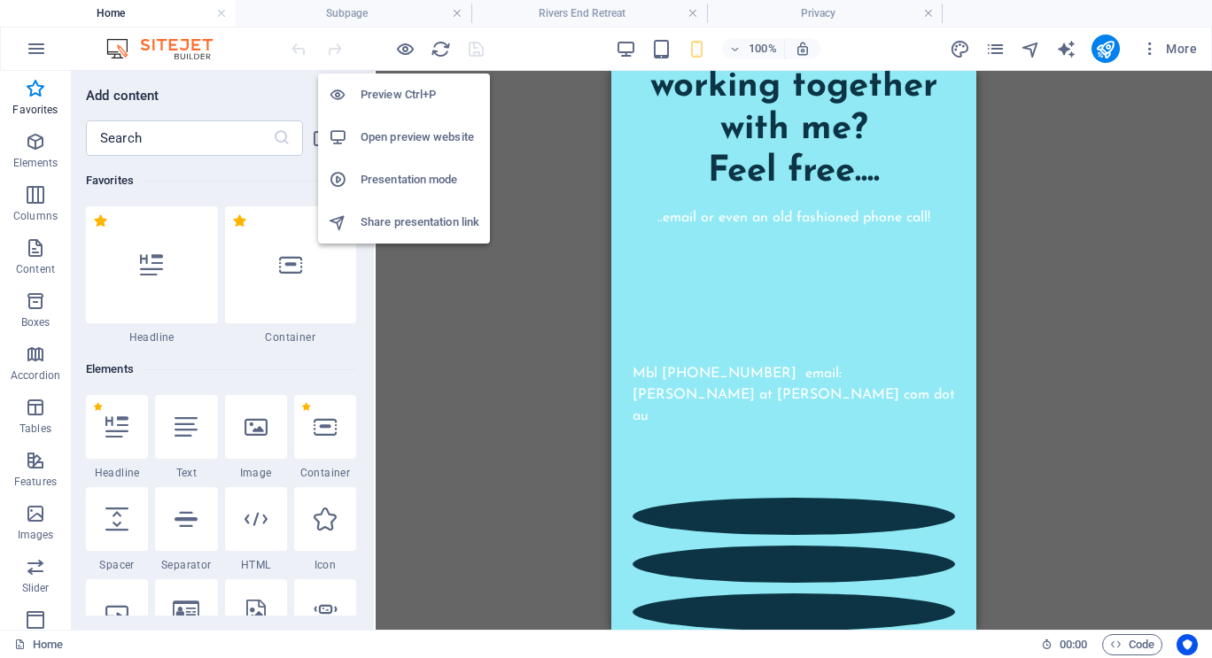
click at [407, 97] on h6 "Preview Ctrl+P" at bounding box center [419, 94] width 119 height 21
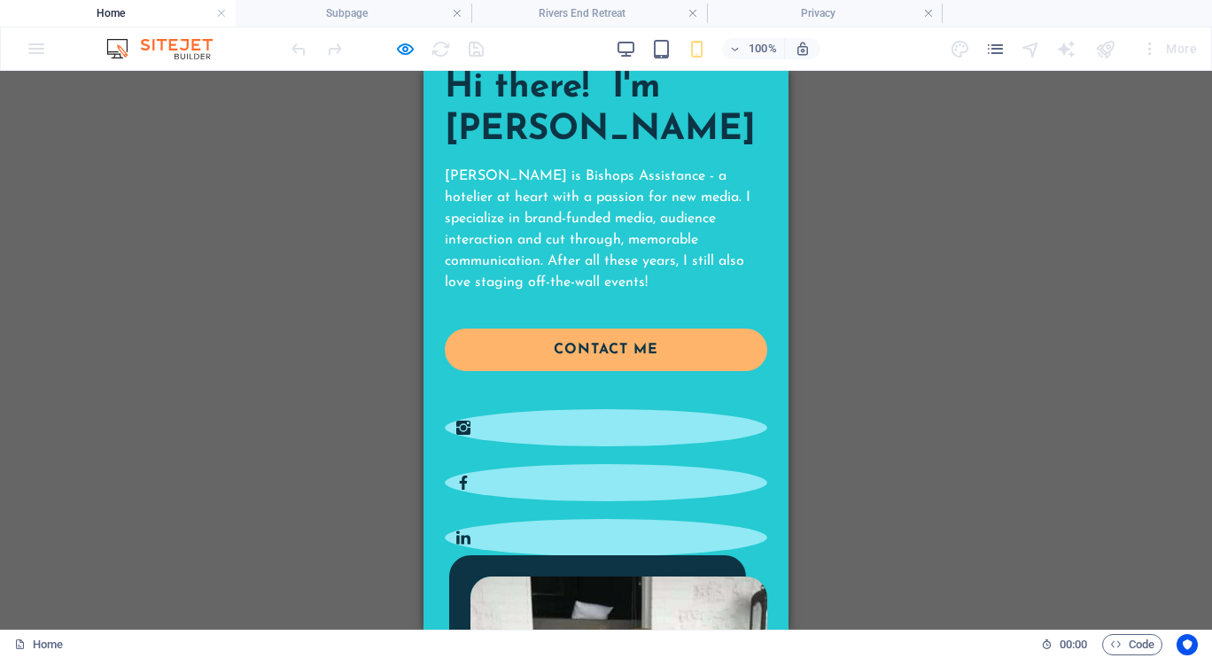
scroll to position [177, 0]
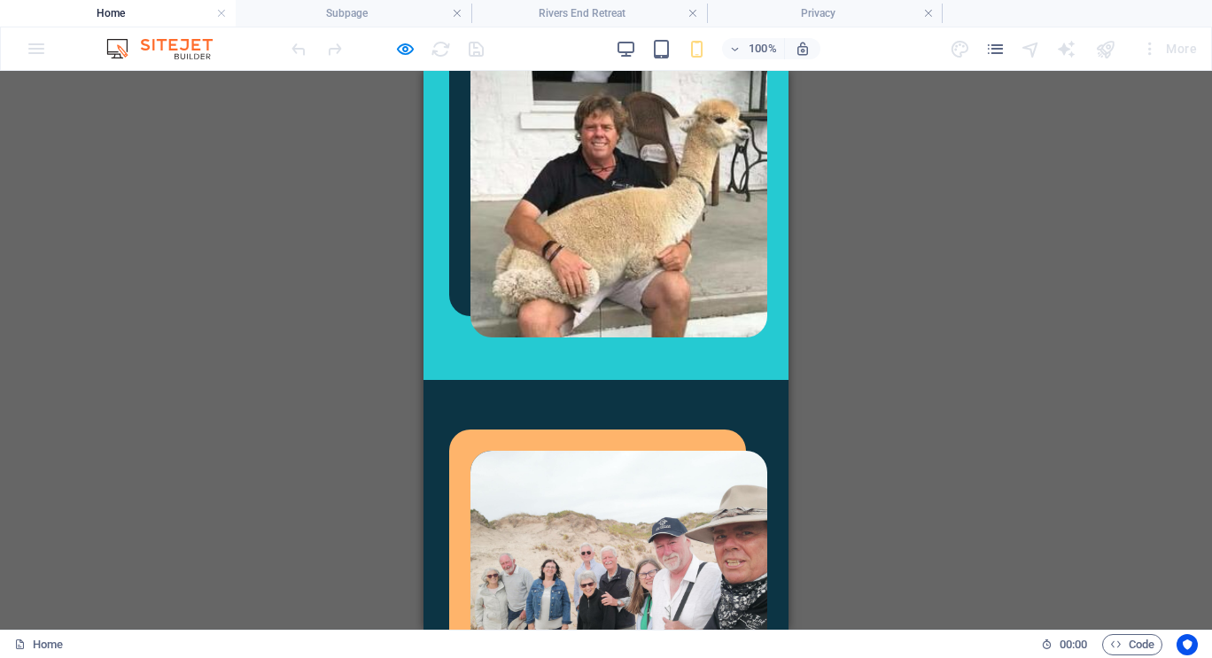
scroll to position [709, 0]
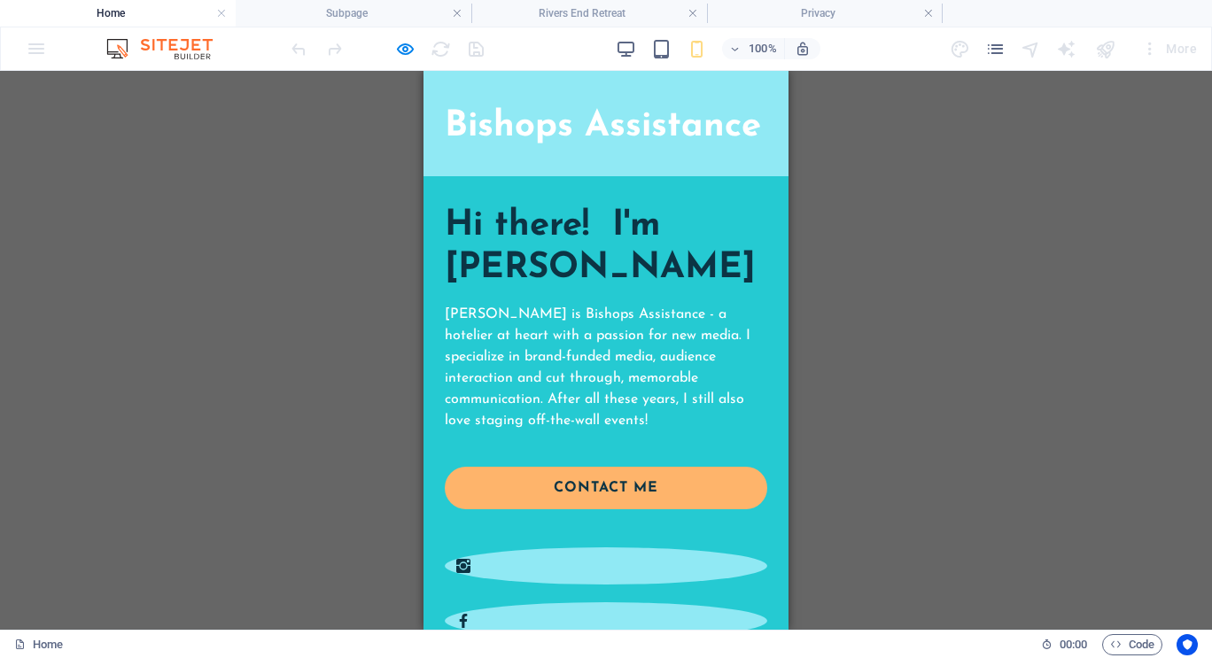
scroll to position [0, 0]
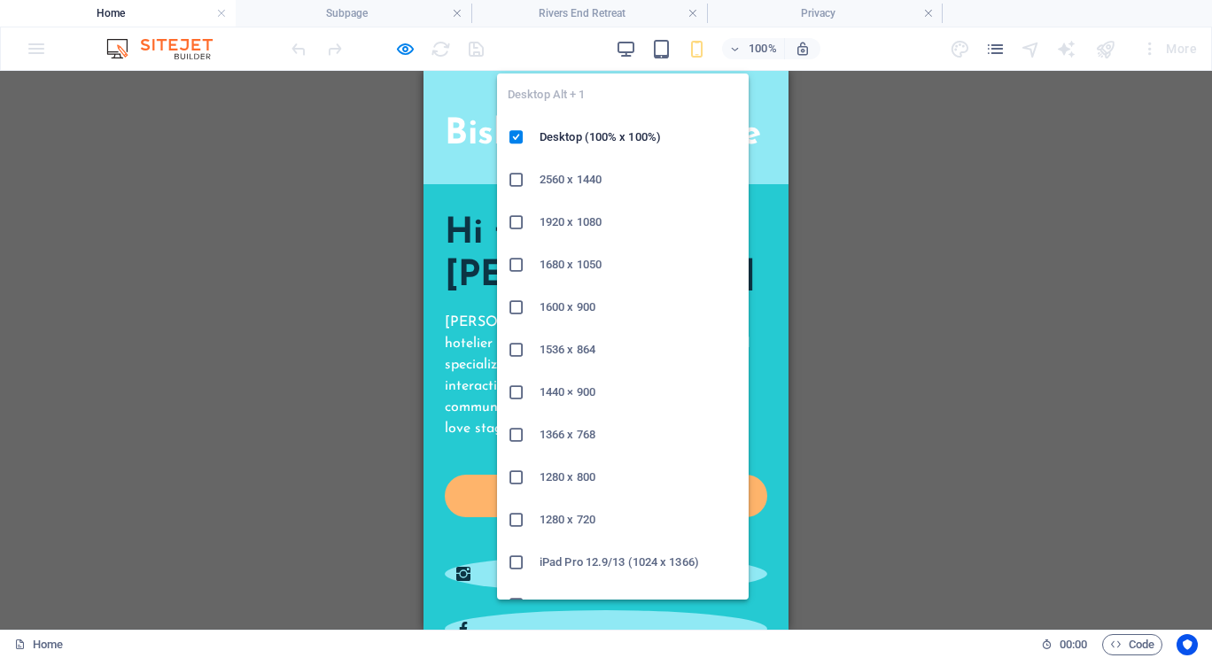
click at [635, 50] on icon "button" at bounding box center [626, 49] width 20 height 20
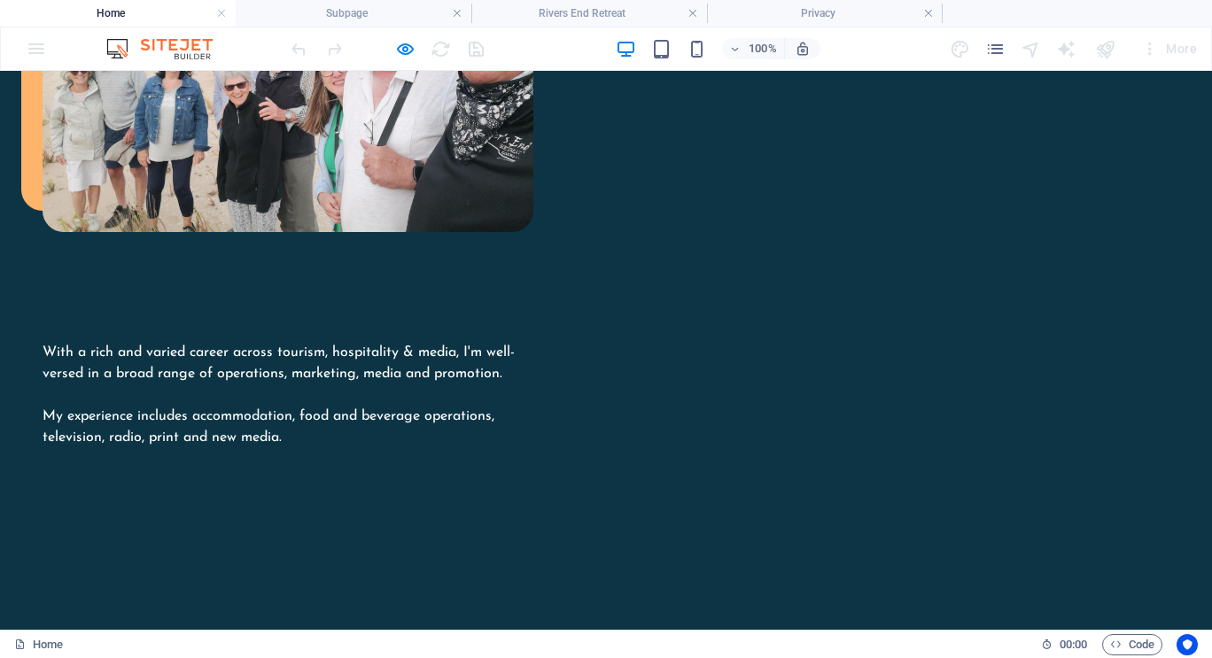
scroll to position [1506, 0]
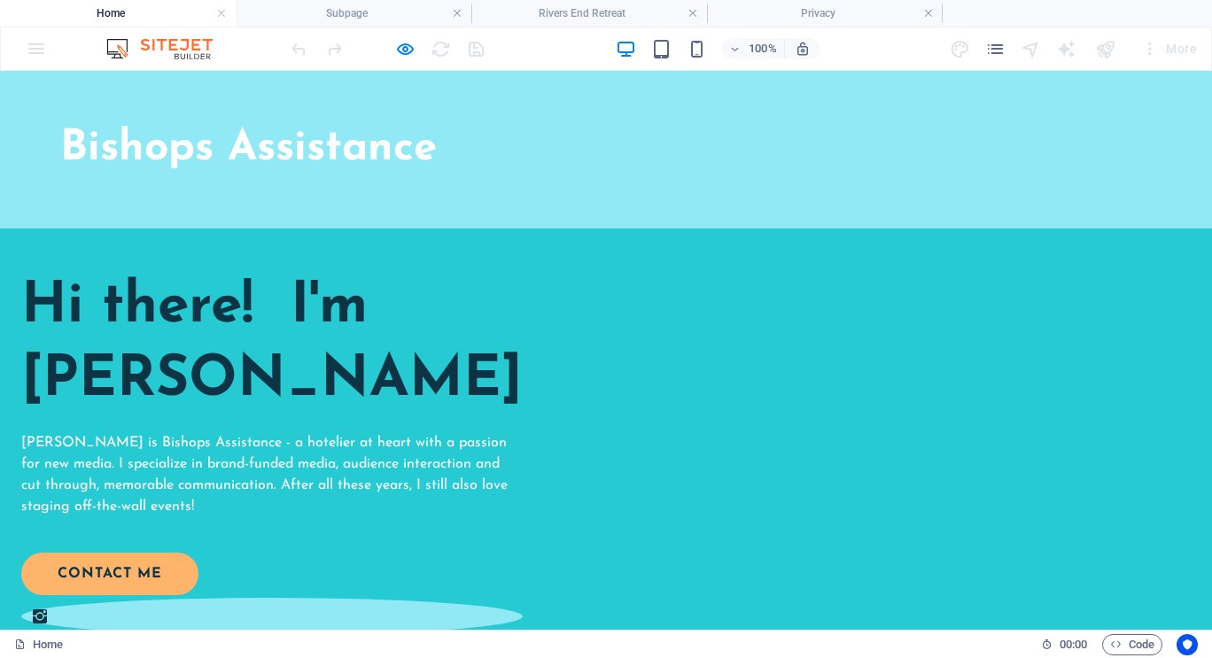
scroll to position [0, 0]
